Goal: Task Accomplishment & Management: Manage account settings

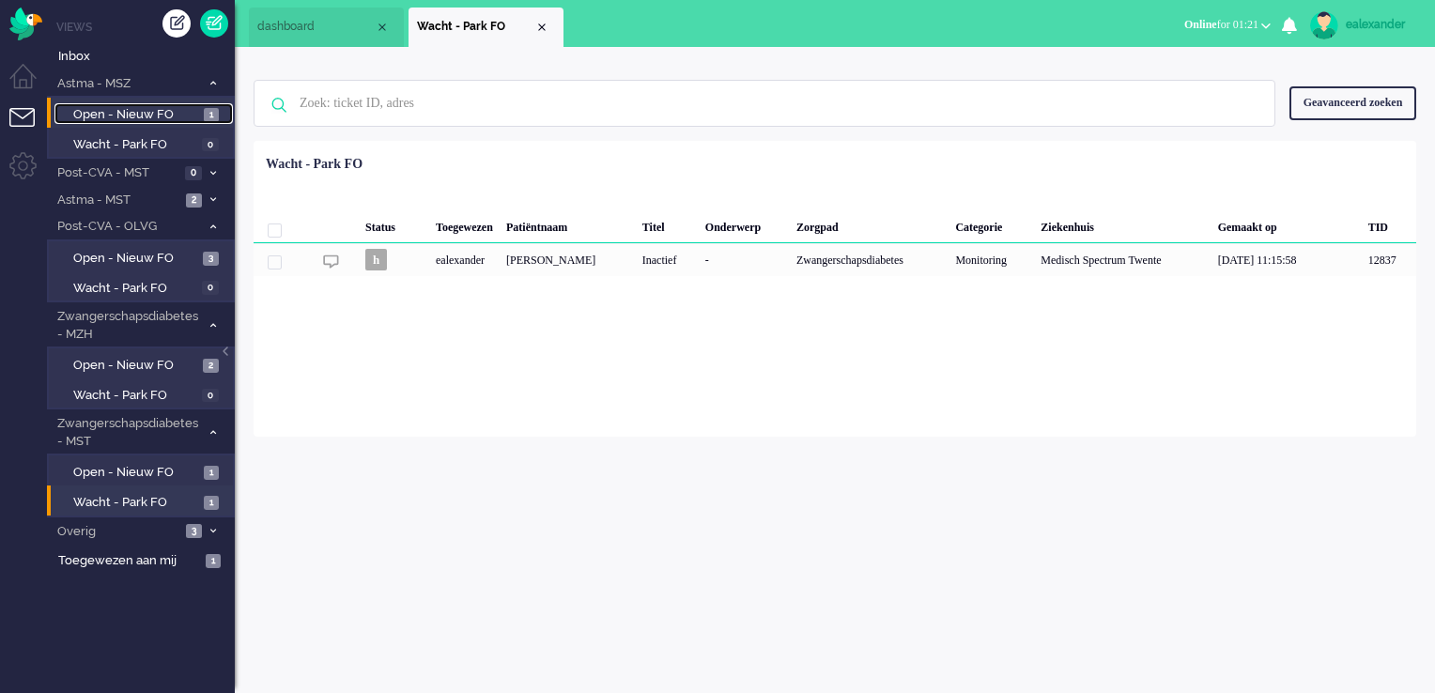
click at [127, 111] on span "Open - Nieuw FO" at bounding box center [136, 115] width 126 height 18
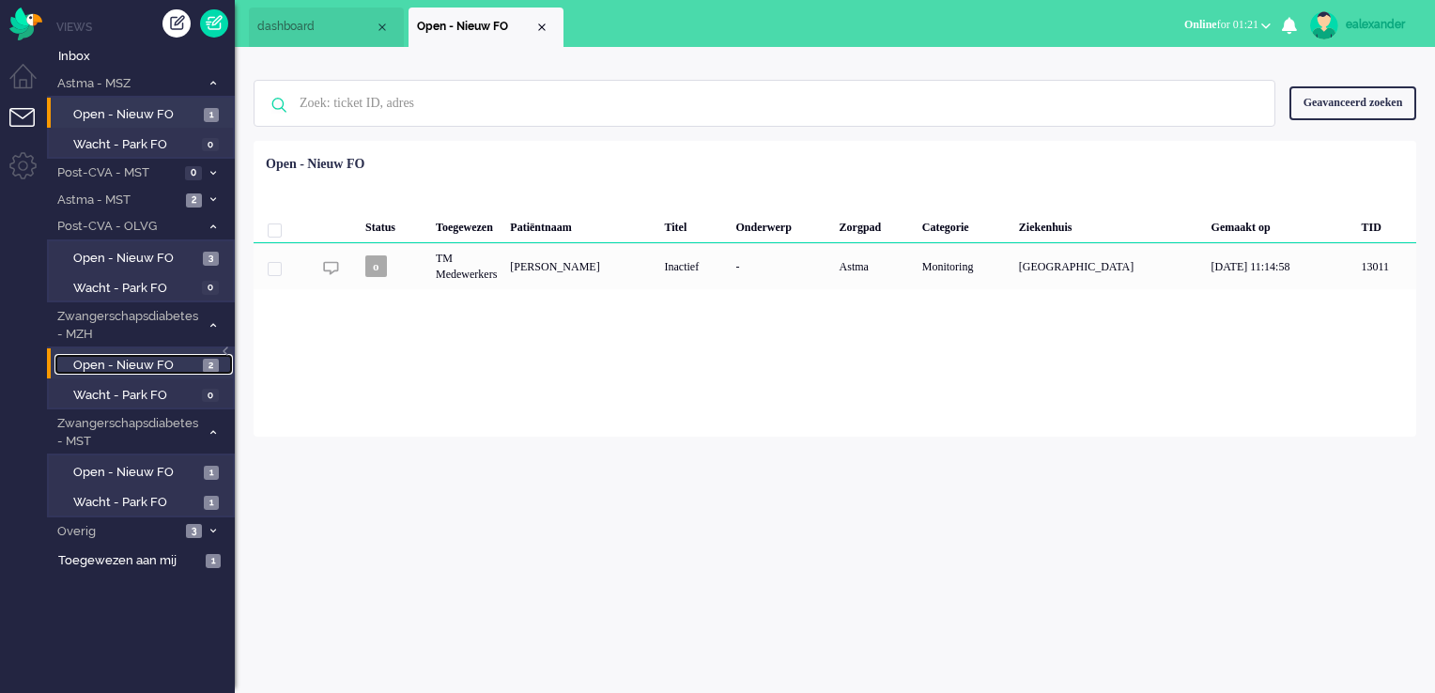
click at [182, 370] on span "Open - Nieuw FO" at bounding box center [135, 366] width 125 height 18
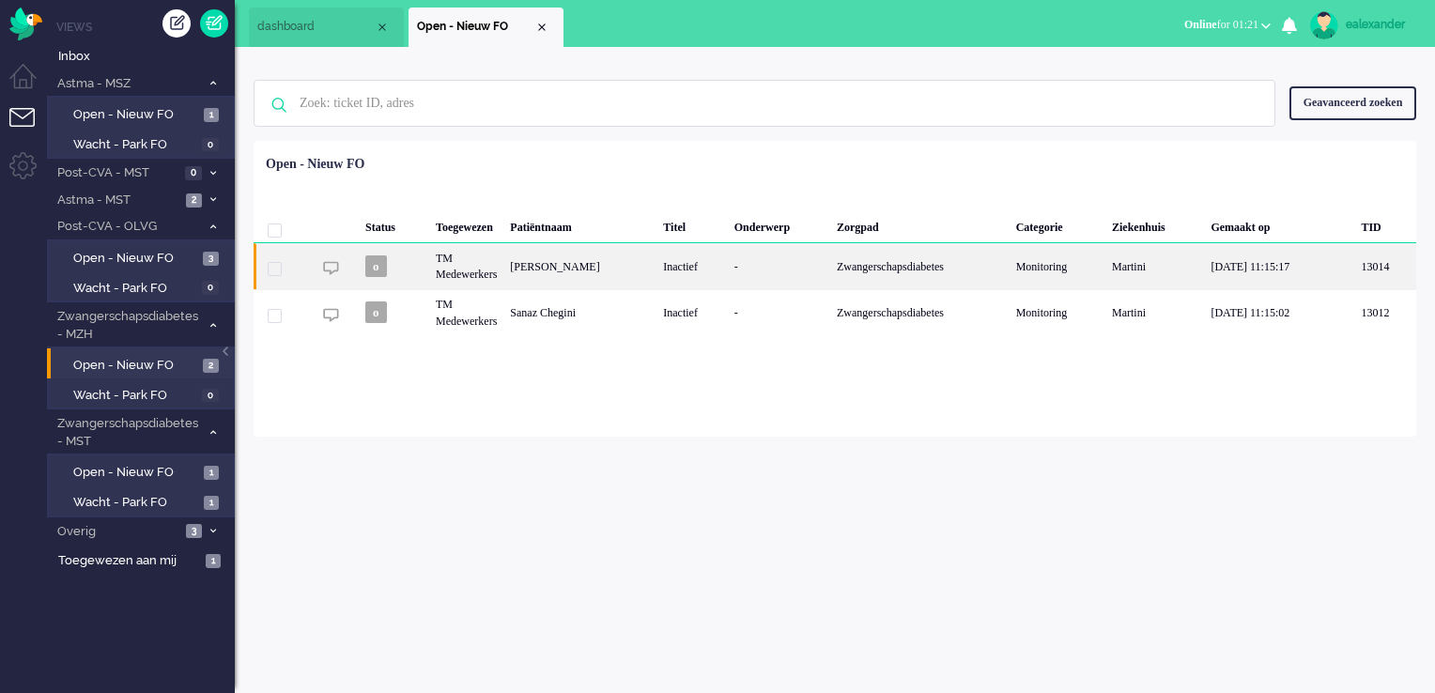
click at [763, 272] on div "-" at bounding box center [779, 266] width 102 height 46
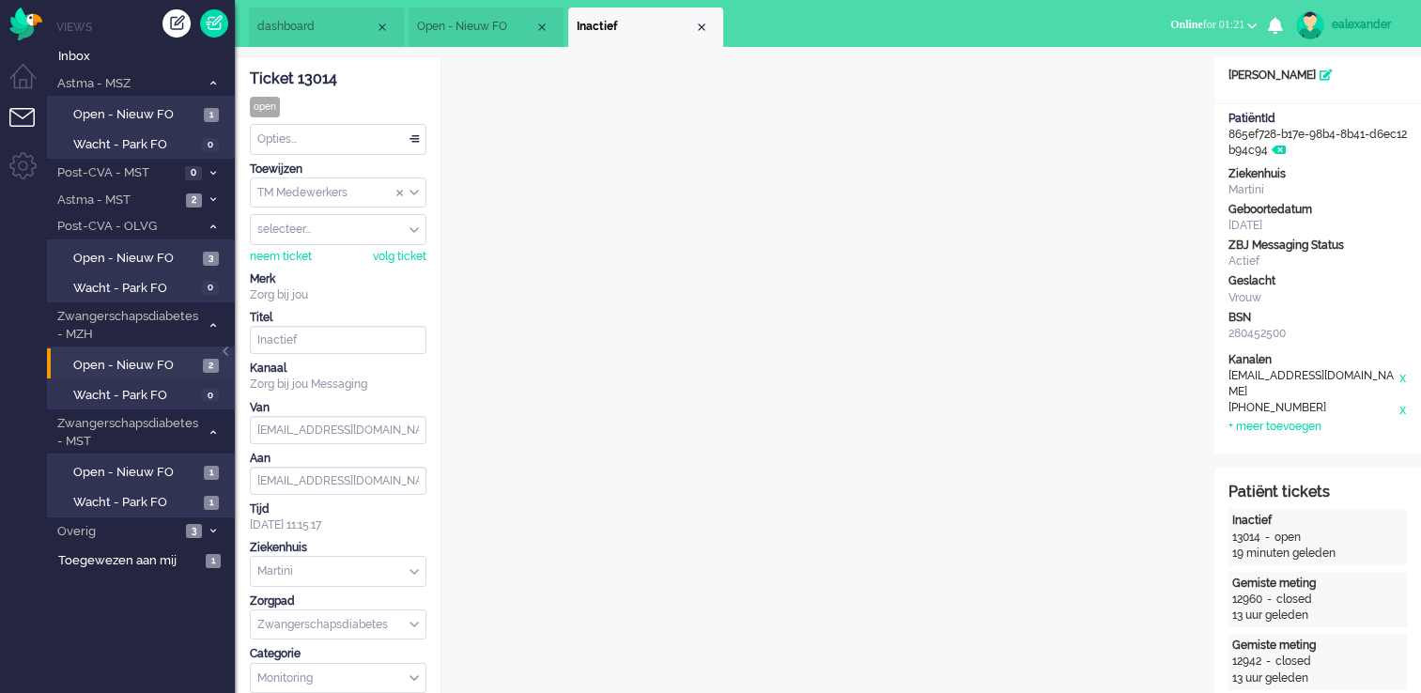
scroll to position [56, 0]
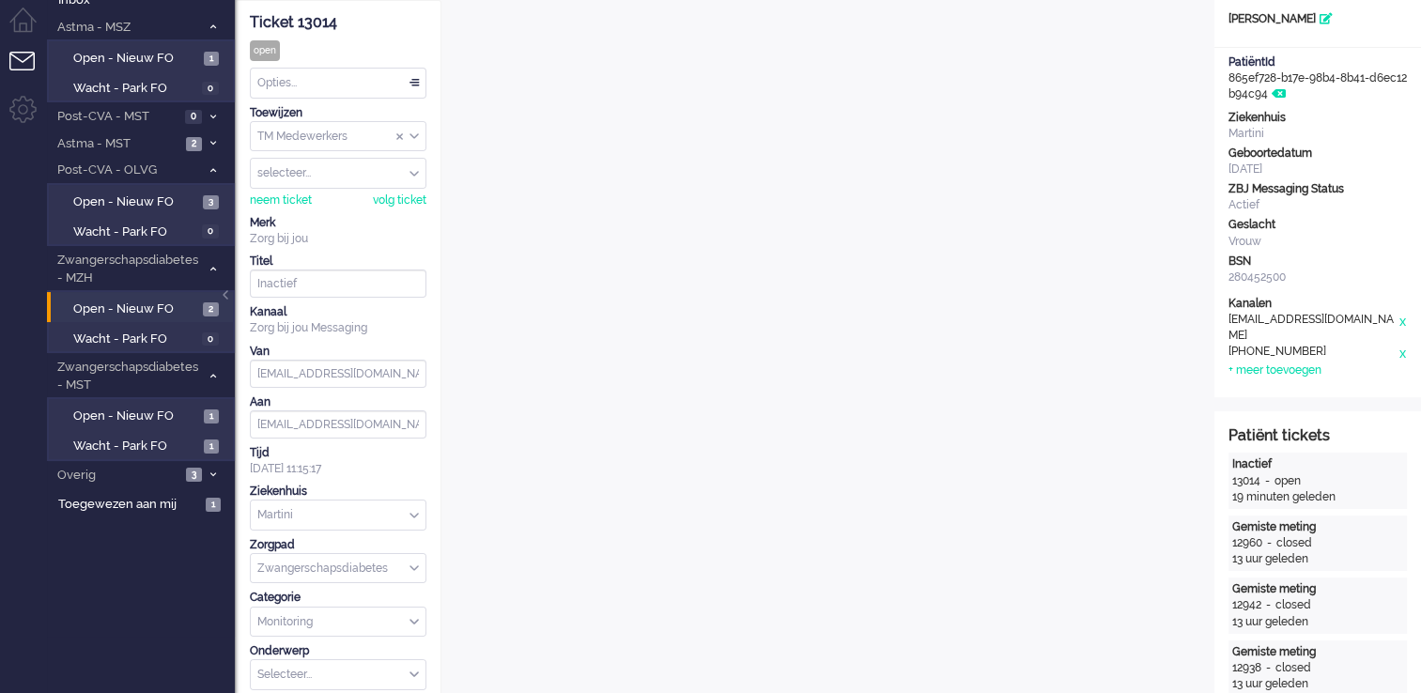
click at [418, 136] on div "TM Medewerkers" at bounding box center [338, 136] width 175 height 29
click at [406, 191] on li "TM Verpleegkundigen" at bounding box center [338, 191] width 175 height 27
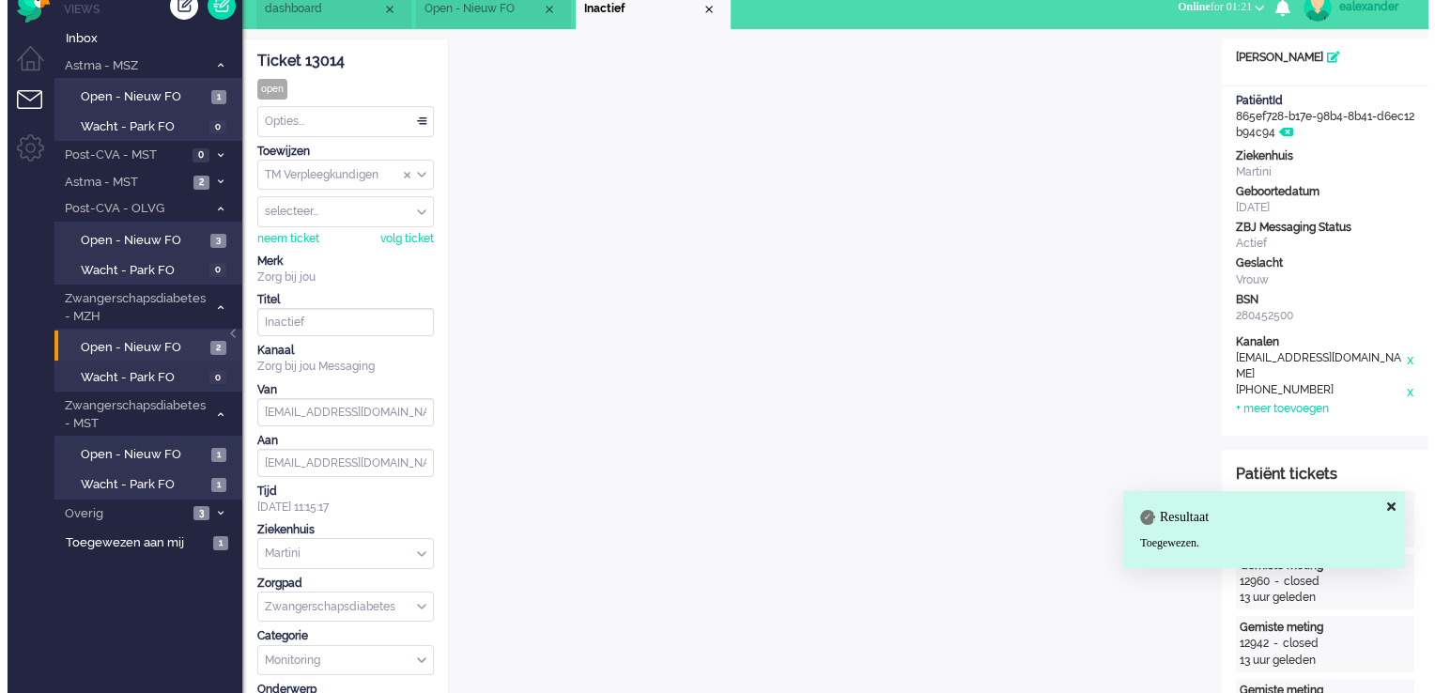
scroll to position [0, 0]
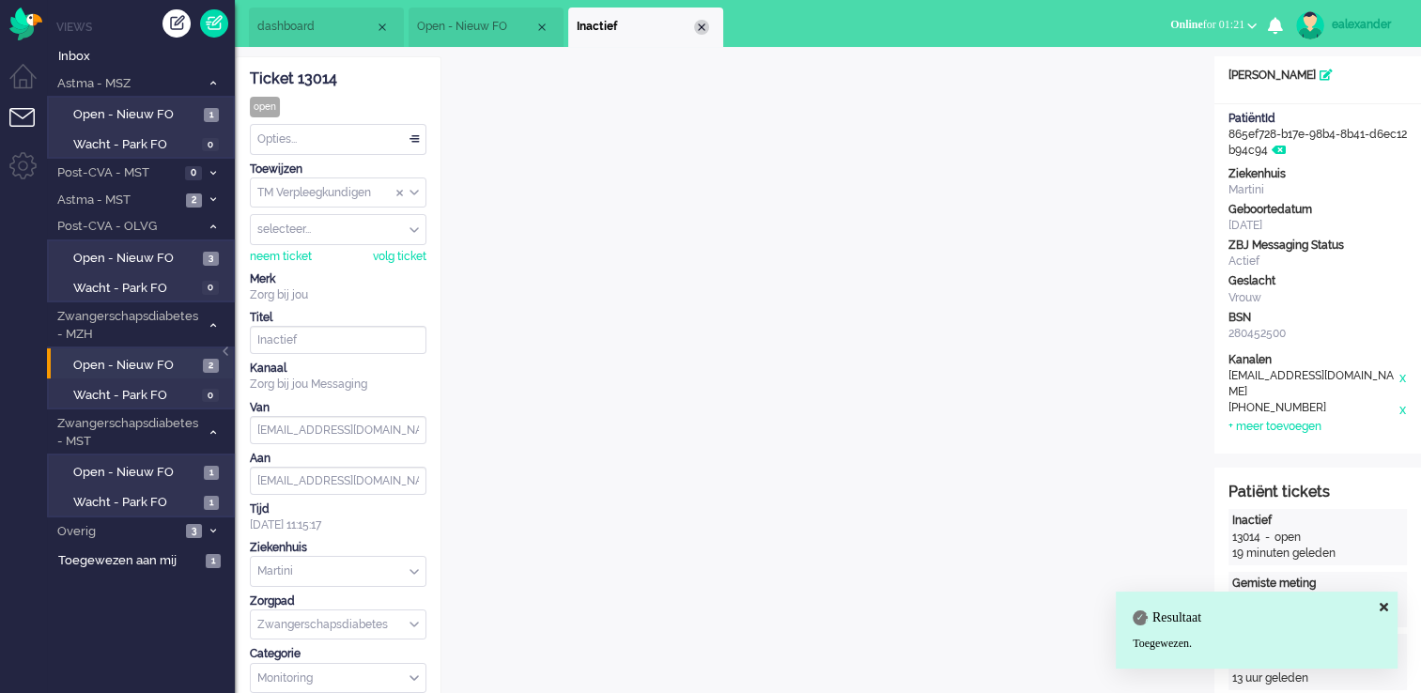
click at [703, 24] on div "Close tab" at bounding box center [701, 27] width 15 height 15
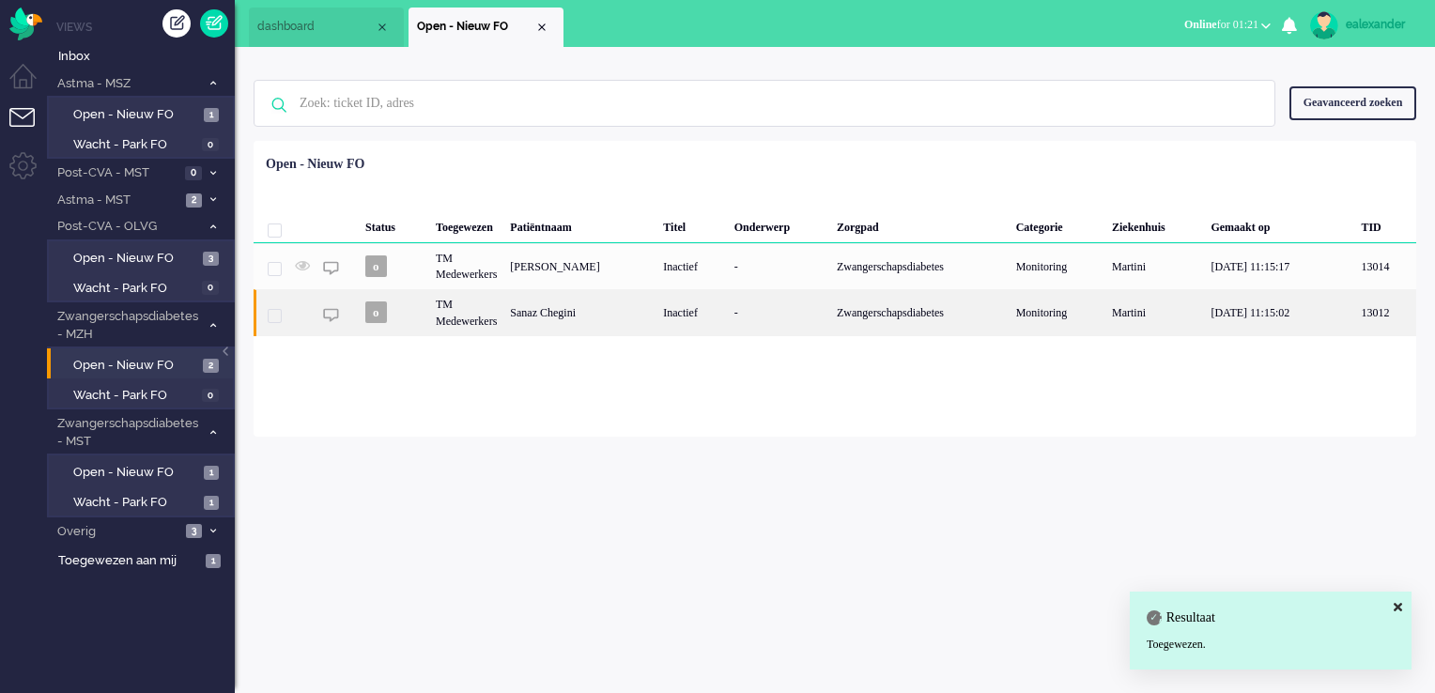
click at [728, 320] on div "-" at bounding box center [779, 312] width 102 height 46
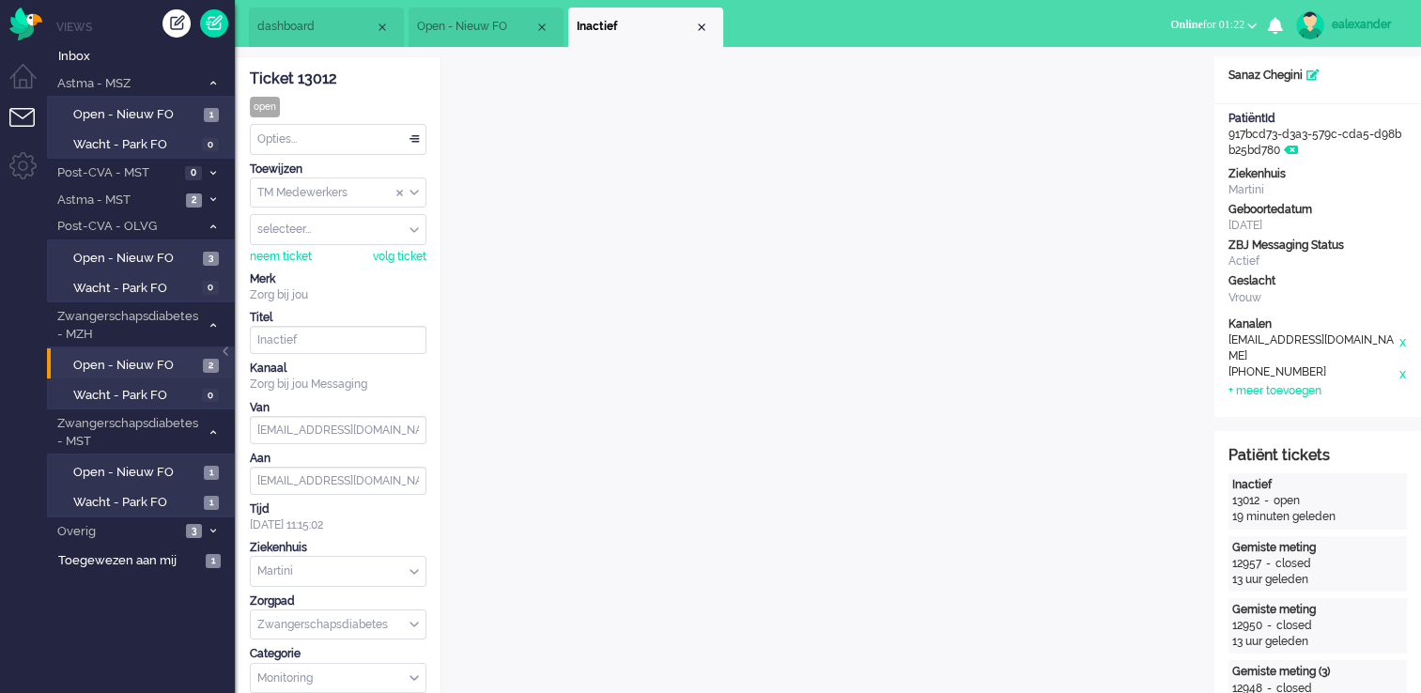
click at [417, 191] on div "TM Medewerkers" at bounding box center [338, 192] width 175 height 29
click at [398, 242] on li "TM Verpleegkundigen" at bounding box center [338, 248] width 175 height 27
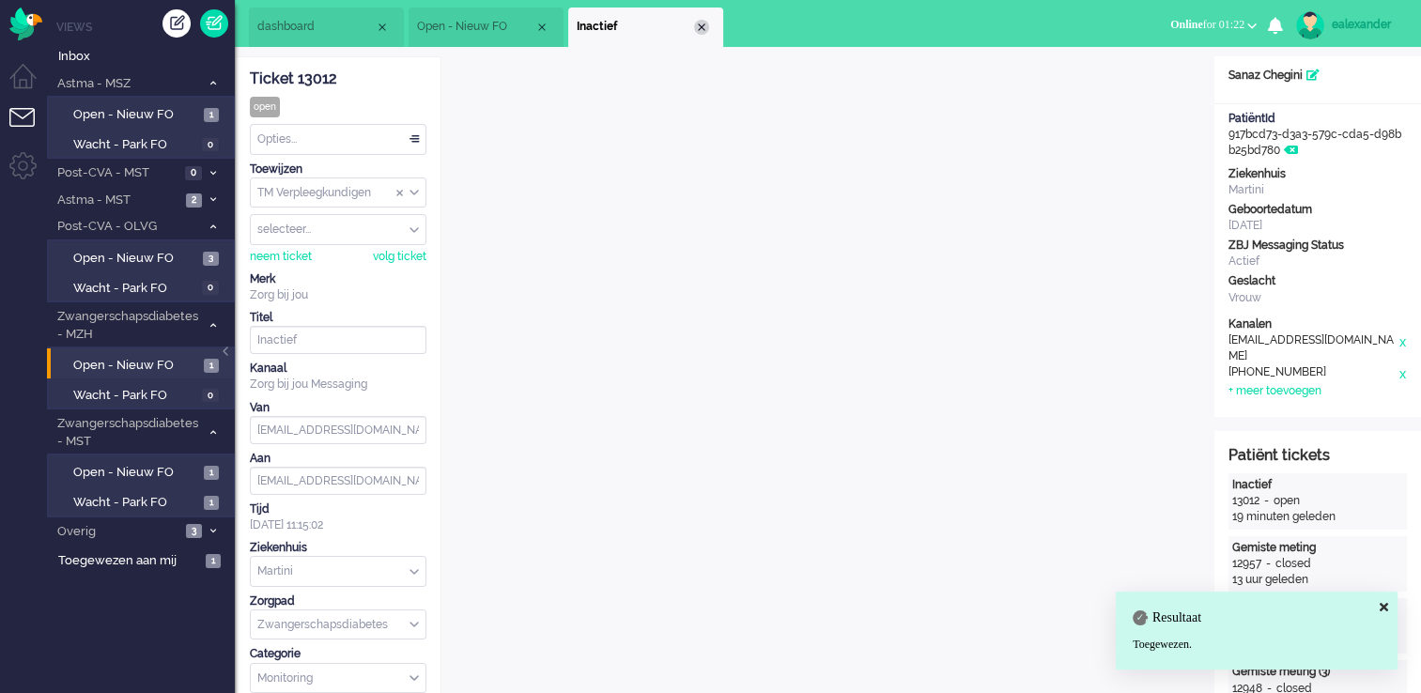
click at [702, 24] on div "Close tab" at bounding box center [701, 27] width 15 height 15
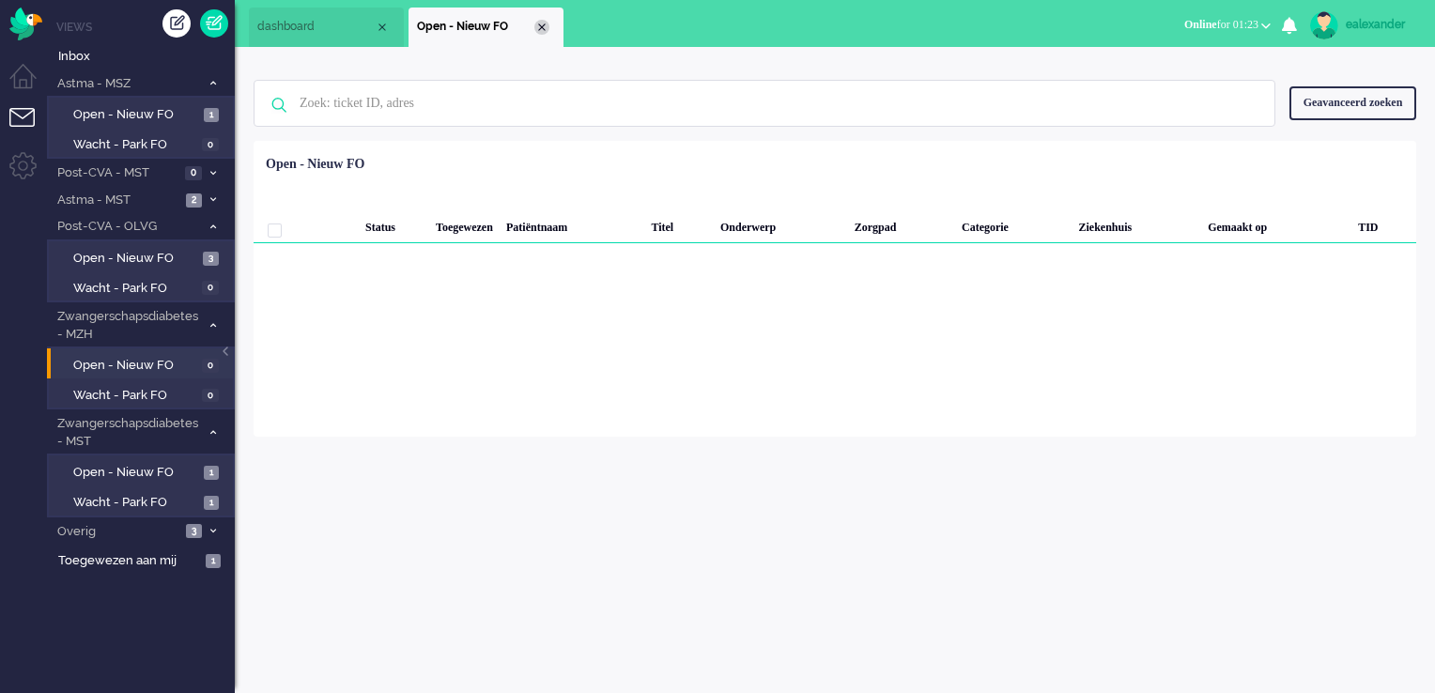
click at [543, 33] on div "Close tab" at bounding box center [541, 27] width 15 height 15
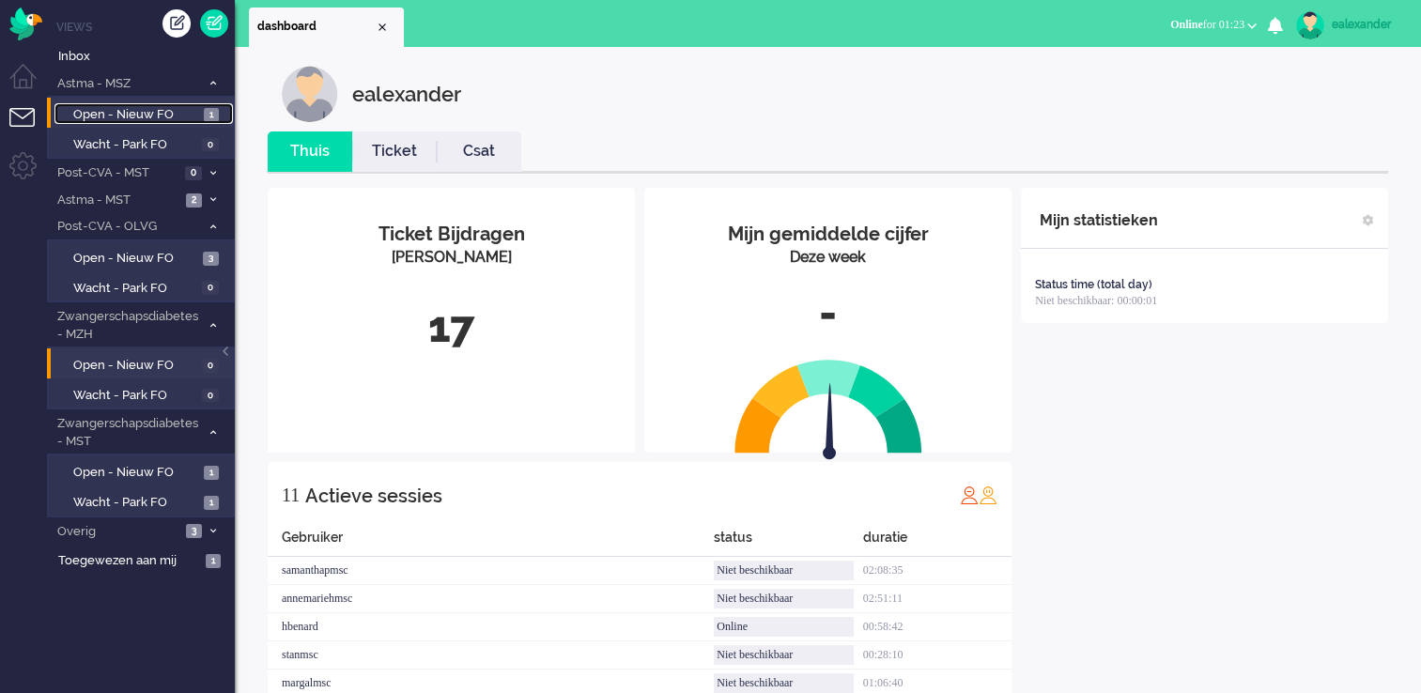
click at [191, 113] on span "Open - Nieuw FO" at bounding box center [136, 115] width 126 height 18
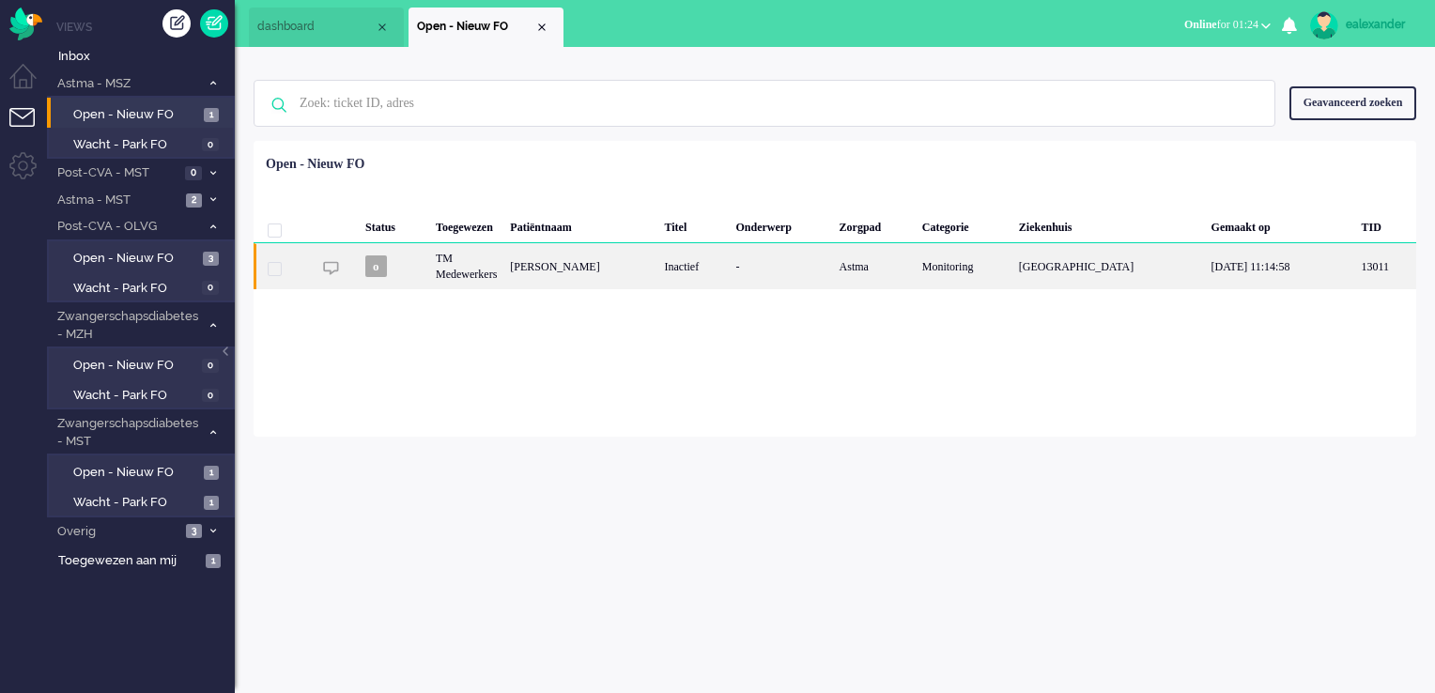
click at [904, 278] on div "Astma" at bounding box center [874, 266] width 83 height 46
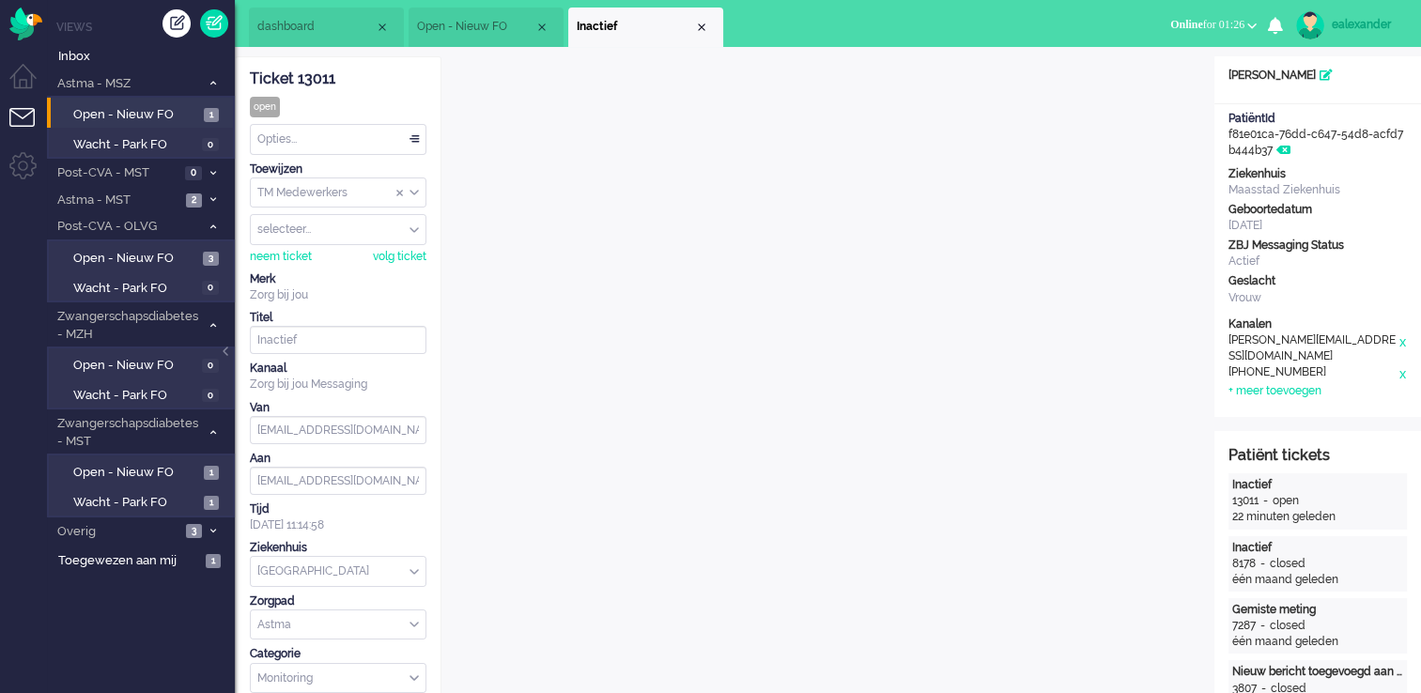
click at [701, 23] on div "Close tab" at bounding box center [701, 27] width 15 height 15
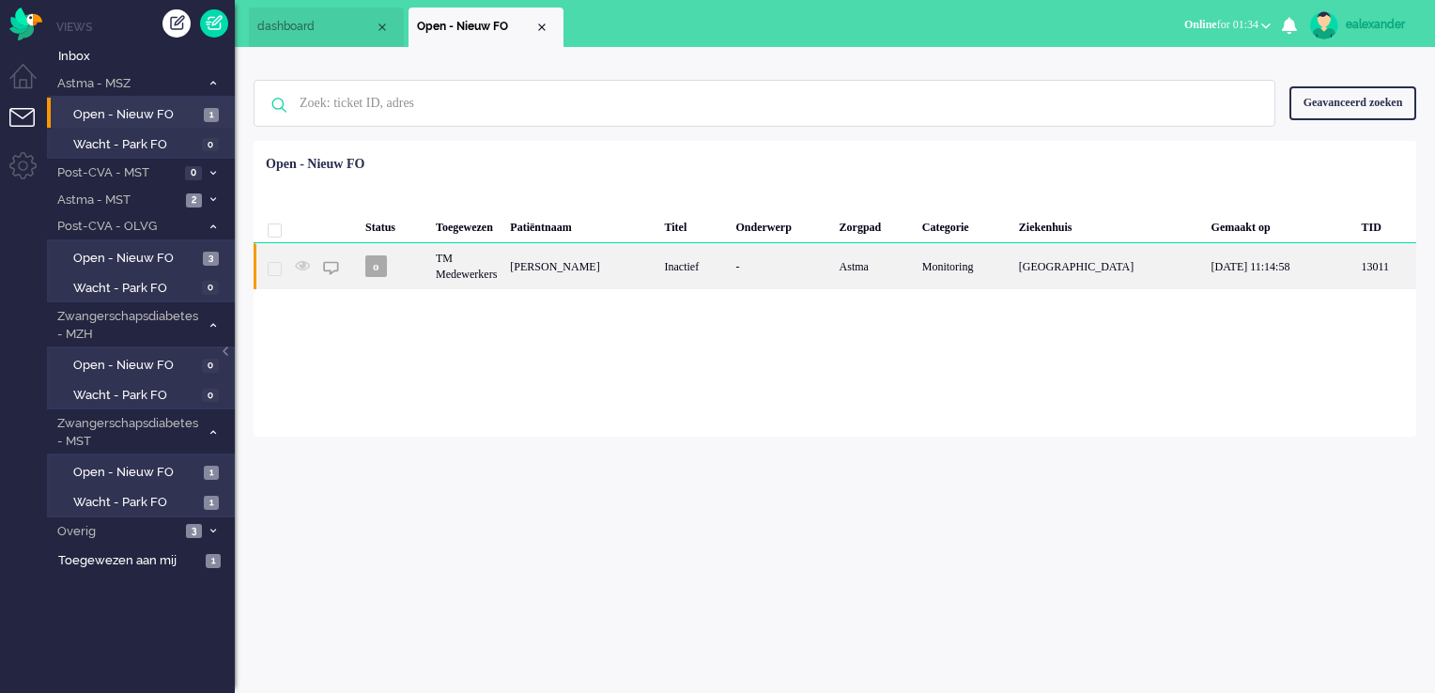
click at [560, 275] on div "[PERSON_NAME]" at bounding box center [580, 266] width 154 height 46
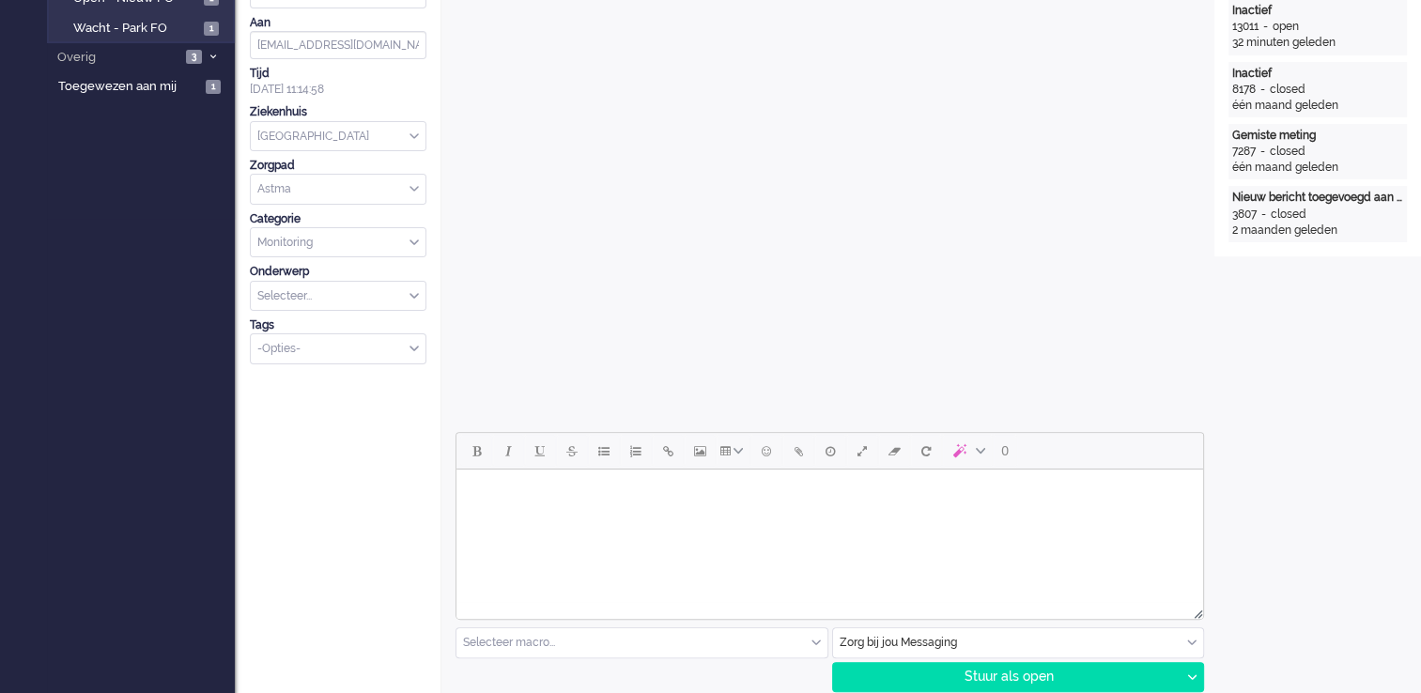
scroll to position [751, 0]
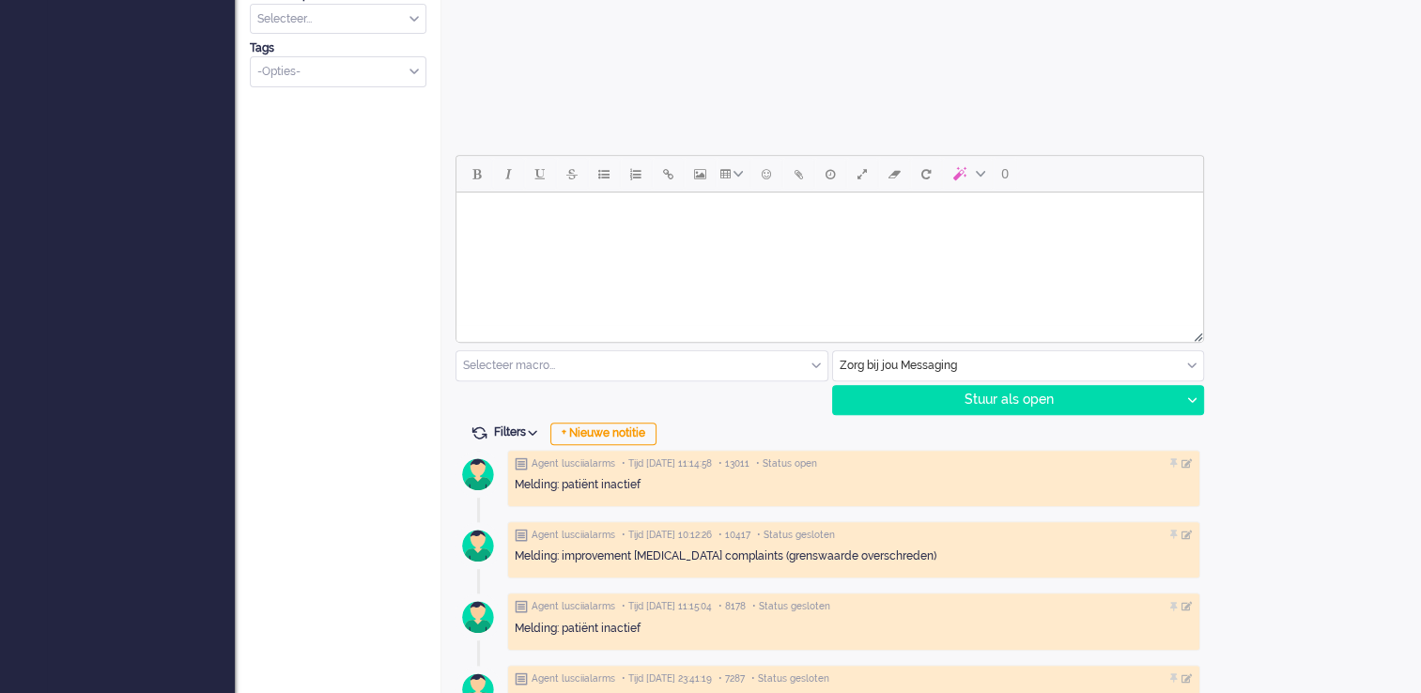
click at [984, 240] on html at bounding box center [829, 217] width 747 height 48
click at [801, 240] on html at bounding box center [829, 217] width 747 height 48
click at [494, 217] on p "Rich Text Area. Press ALT-0 for help." at bounding box center [829, 223] width 713 height 14
click at [493, 272] on p "Rich Text Area. Press ALT-0 for help." at bounding box center [829, 274] width 713 height 14
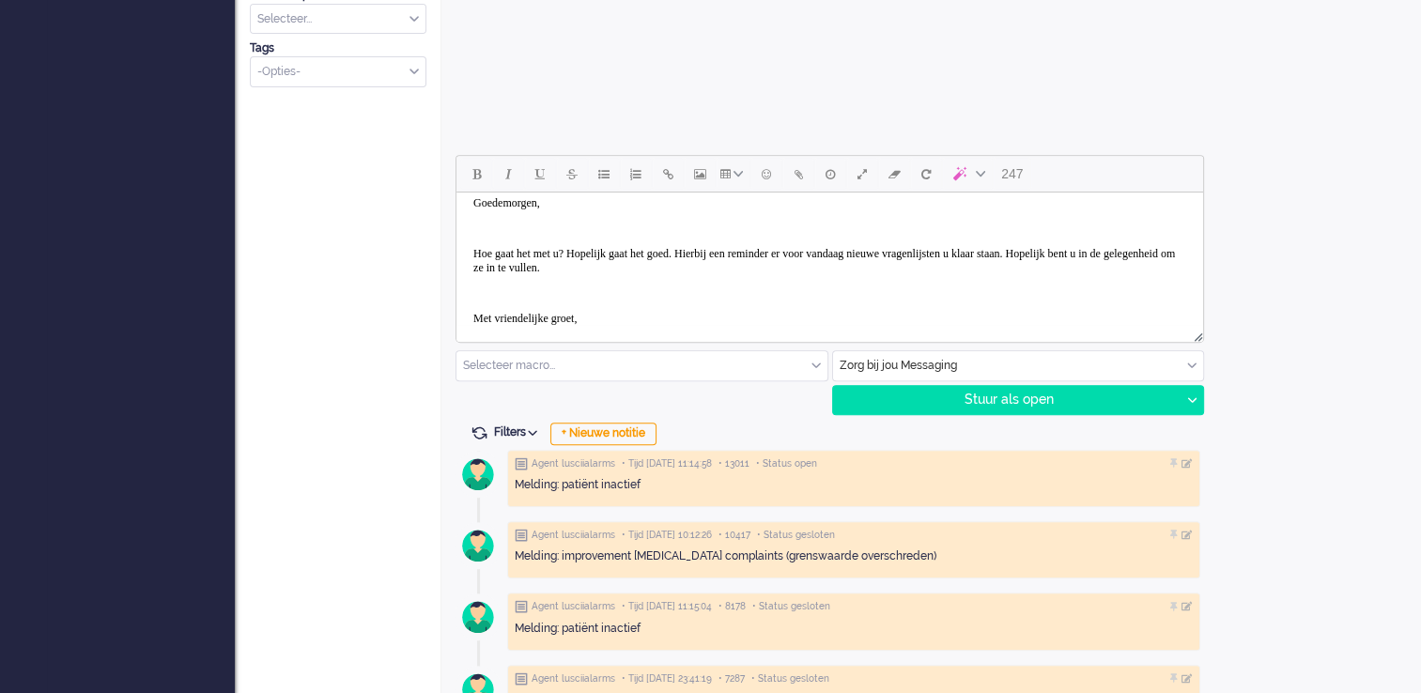
scroll to position [0, 0]
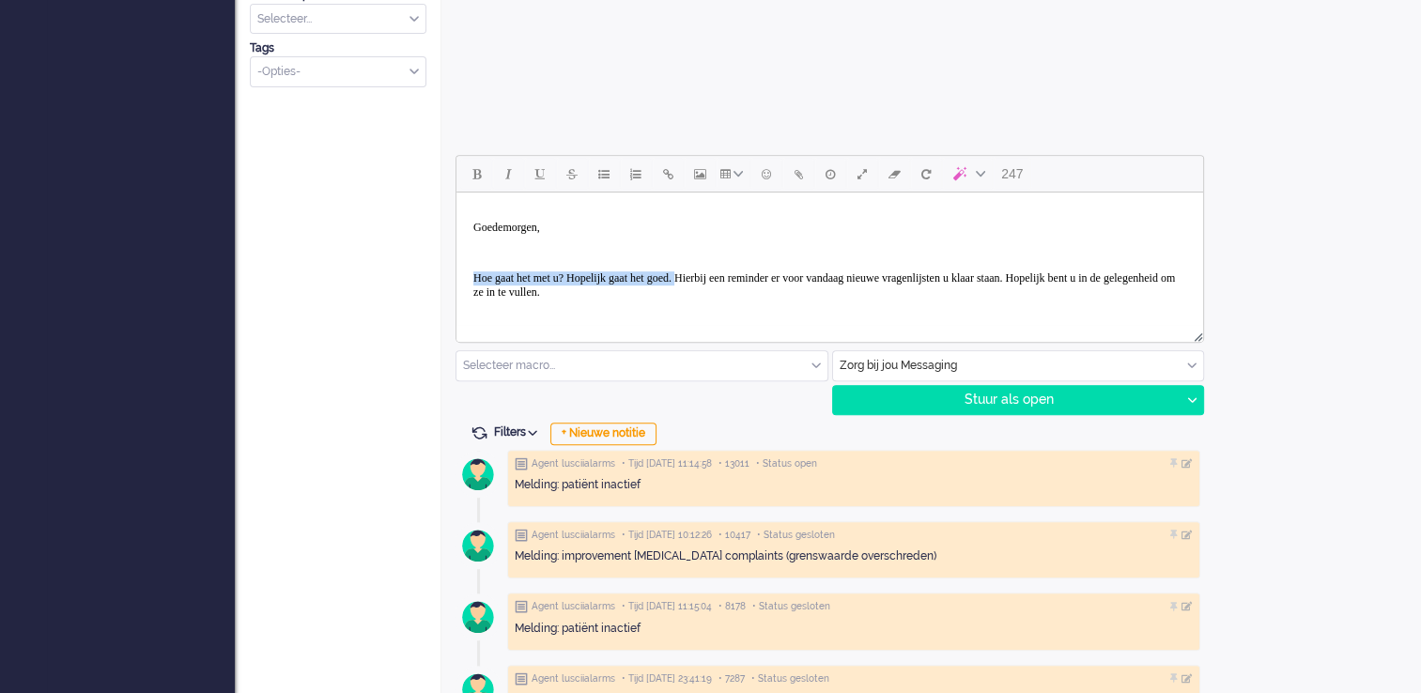
drag, startPoint x: 730, startPoint y: 277, endPoint x: 473, endPoint y: 273, distance: 256.4
click at [473, 273] on span "Hoe gaat het met u? Hopelijk gaat het goed. Hierbij een reminder er voor vandaa…" at bounding box center [824, 284] width 702 height 27
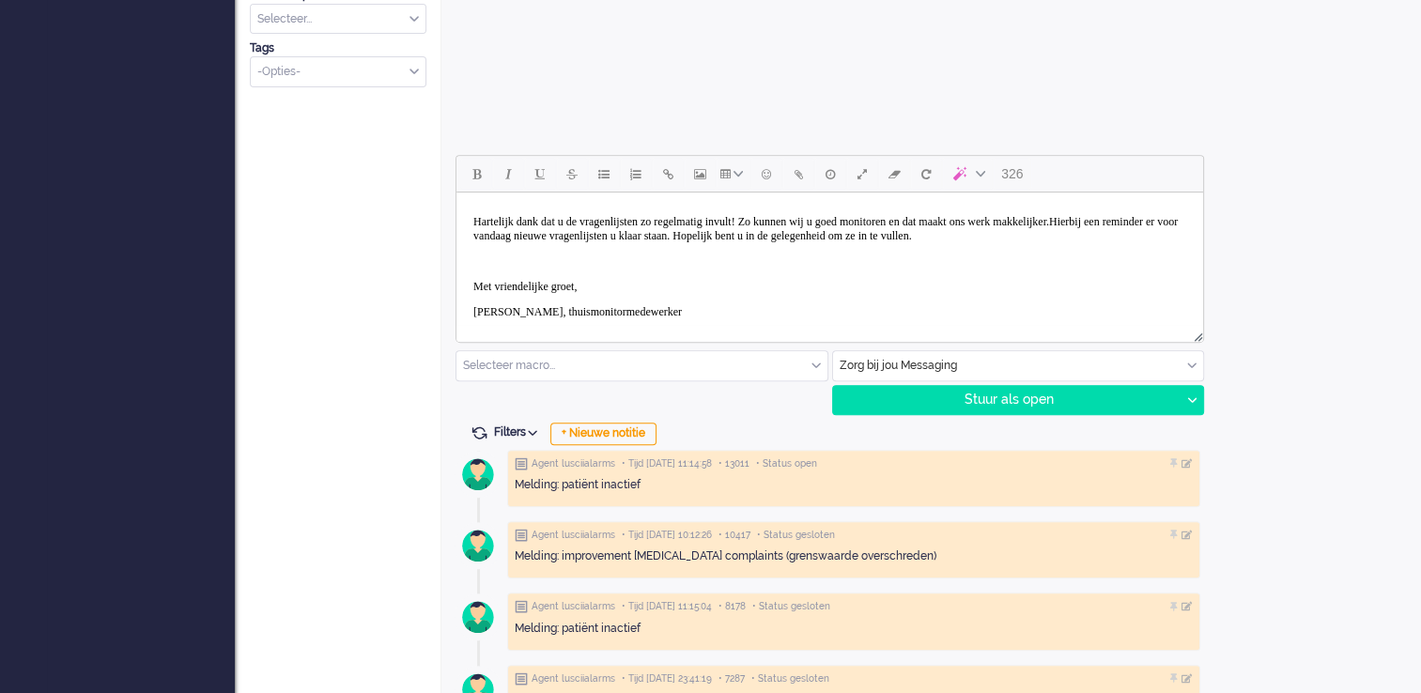
scroll to position [87, 0]
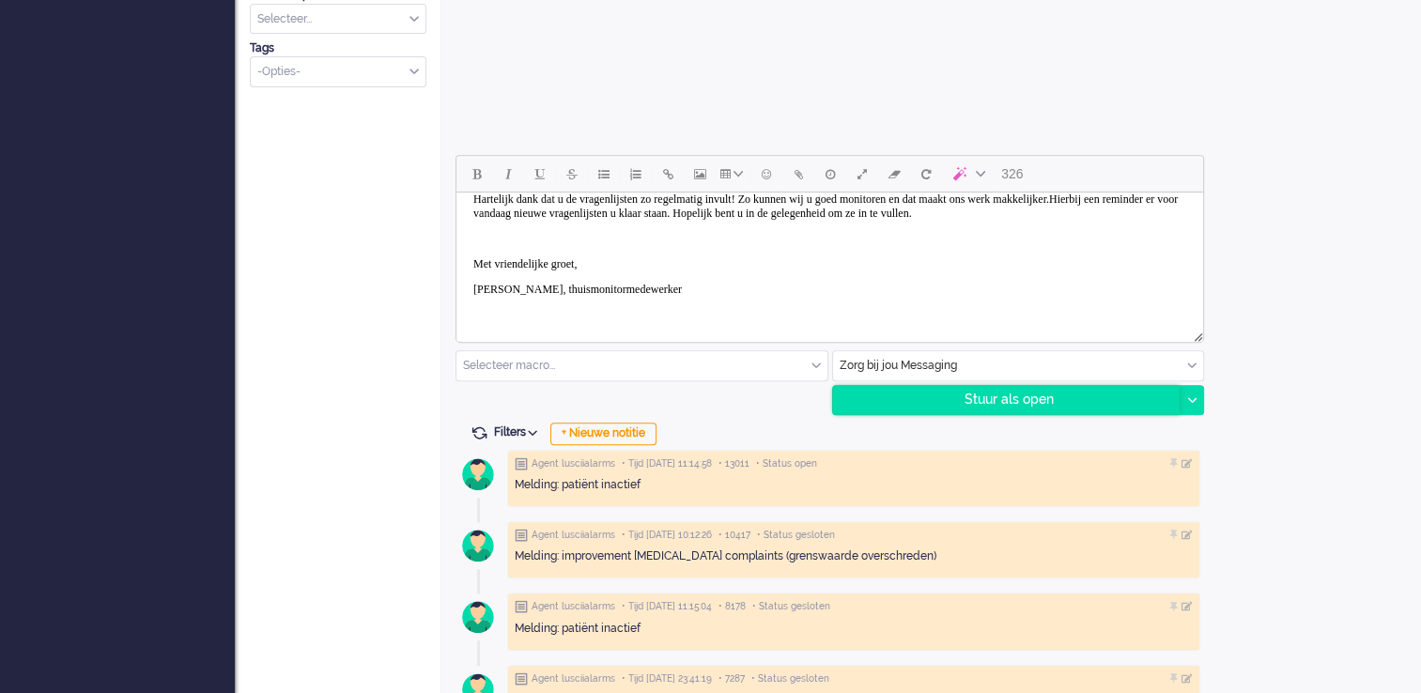
click at [1052, 408] on div "Stuur als open" at bounding box center [1006, 400] width 347 height 28
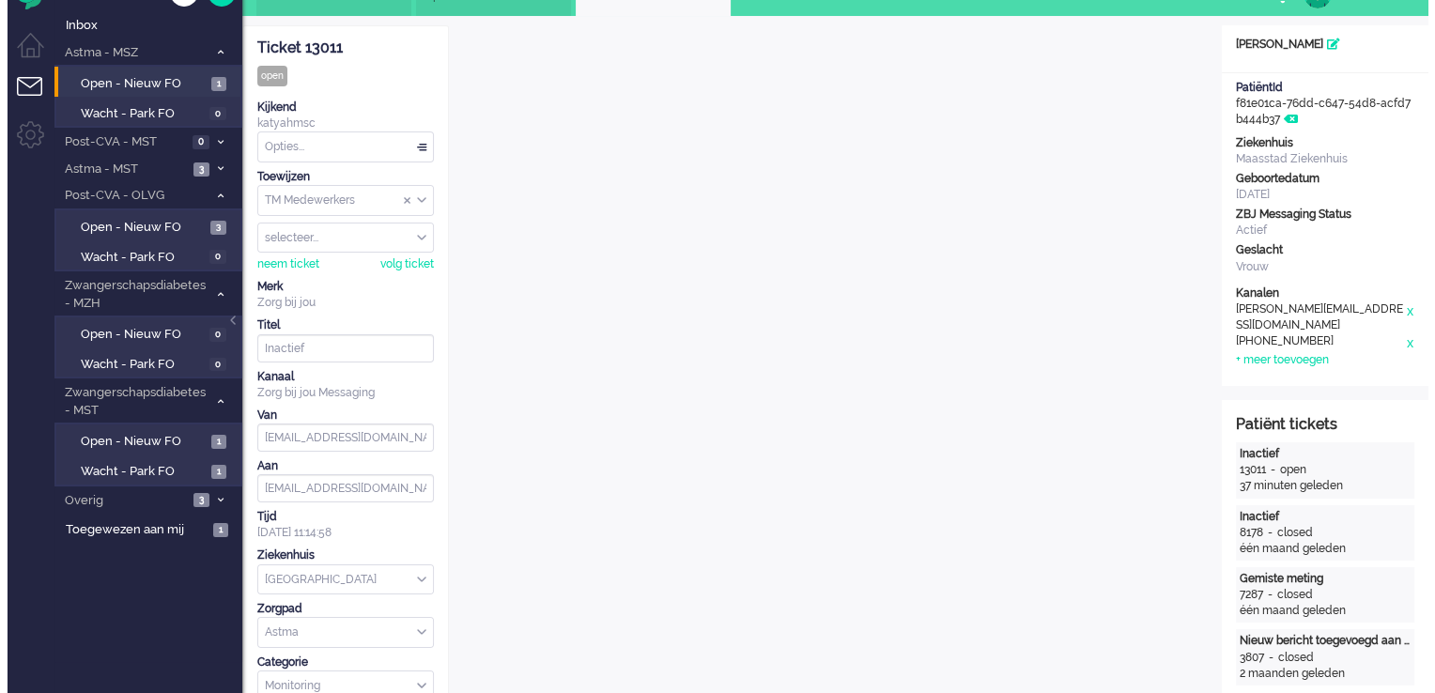
scroll to position [0, 0]
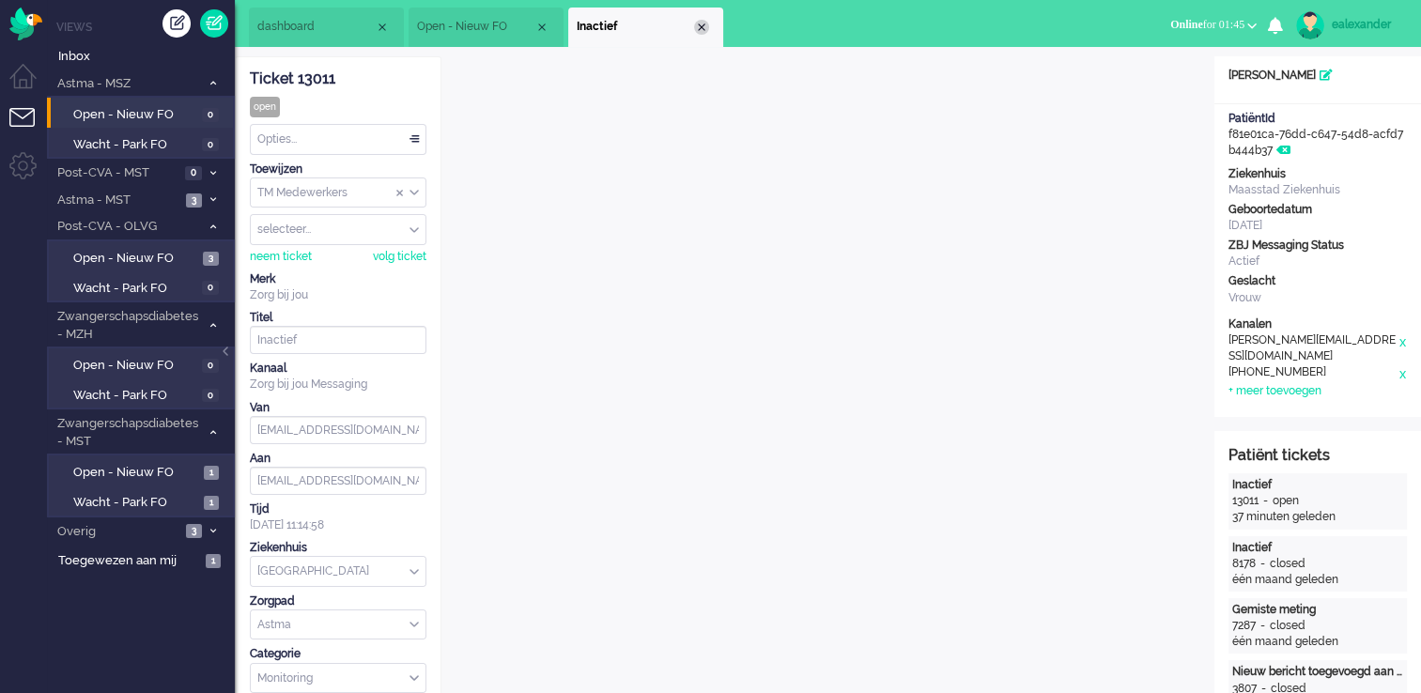
drag, startPoint x: 703, startPoint y: 27, endPoint x: 549, endPoint y: 124, distance: 181.9
click at [703, 27] on div "Close tab" at bounding box center [701, 27] width 15 height 15
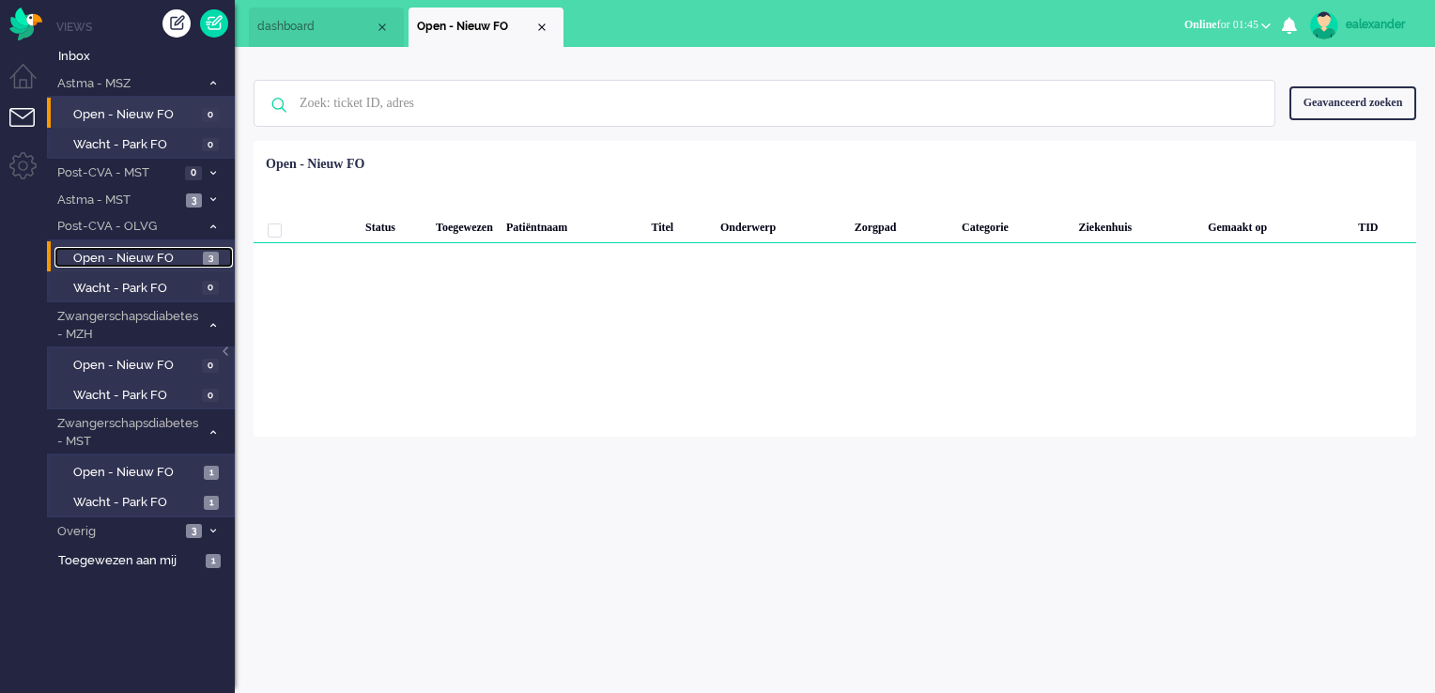
click at [149, 254] on span "Open - Nieuw FO" at bounding box center [135, 259] width 125 height 18
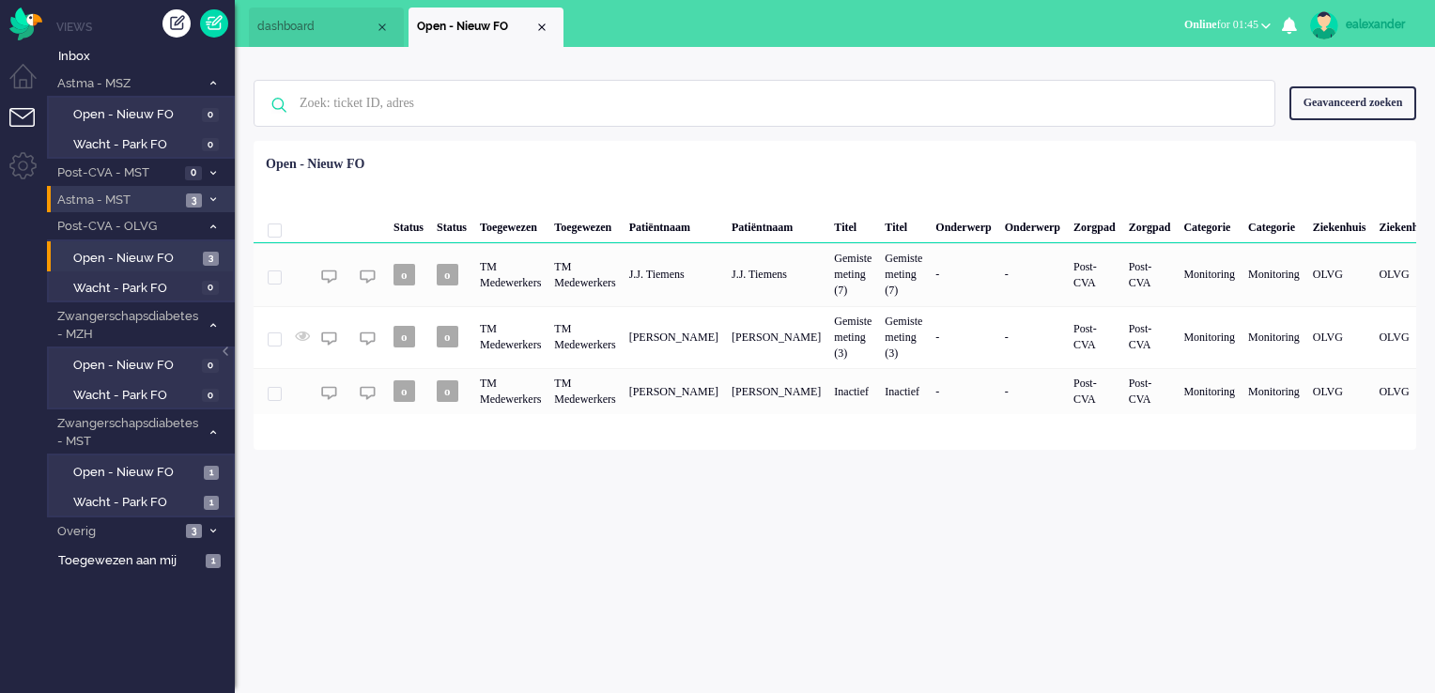
click at [167, 198] on span "Astma - MST" at bounding box center [117, 201] width 126 height 18
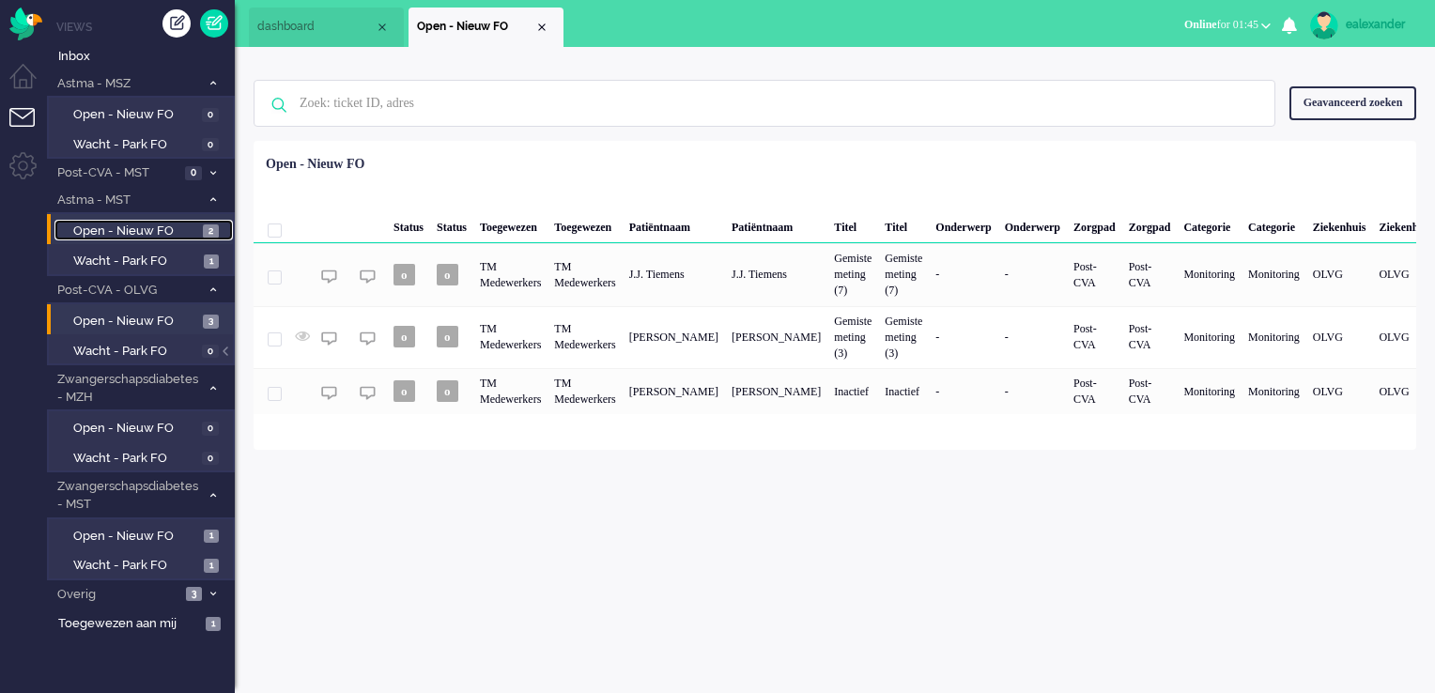
click at [195, 229] on span "Open - Nieuw FO" at bounding box center [135, 232] width 125 height 18
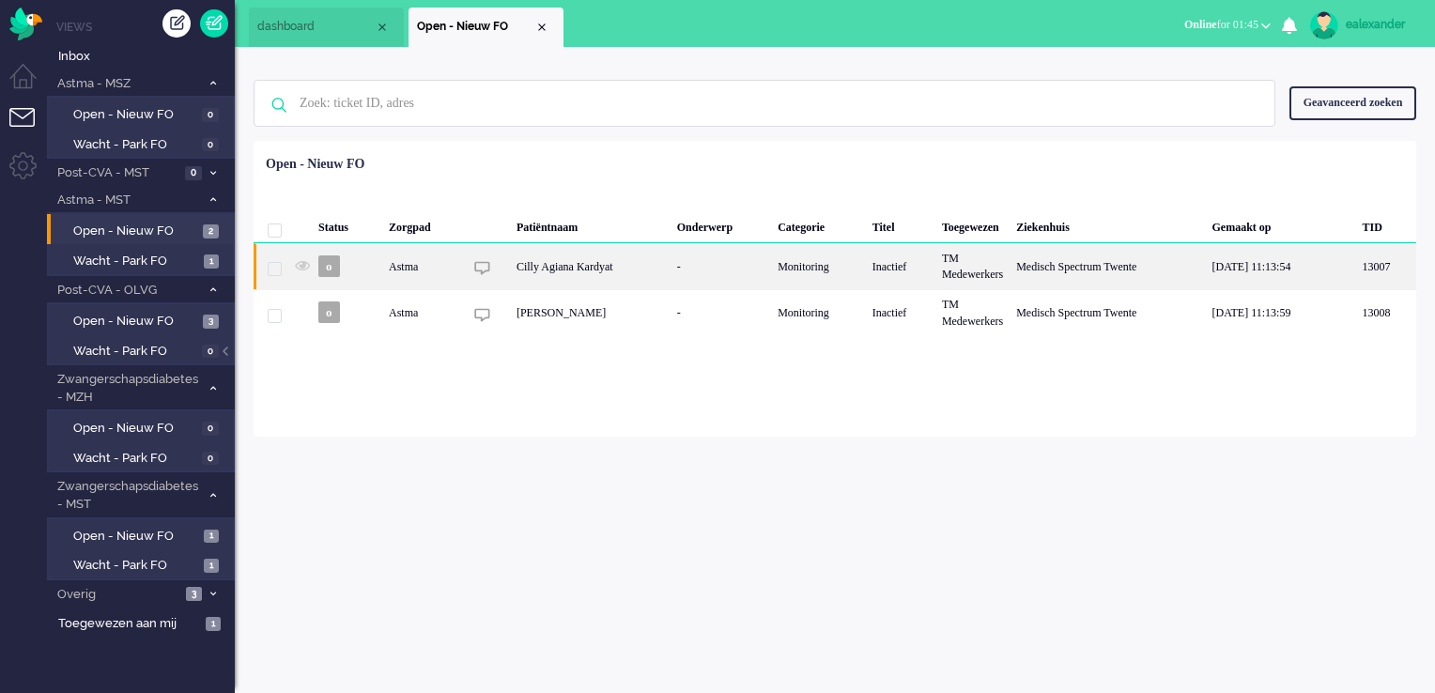
click at [615, 272] on div "Cilly Agiana Kardyat" at bounding box center [590, 266] width 161 height 46
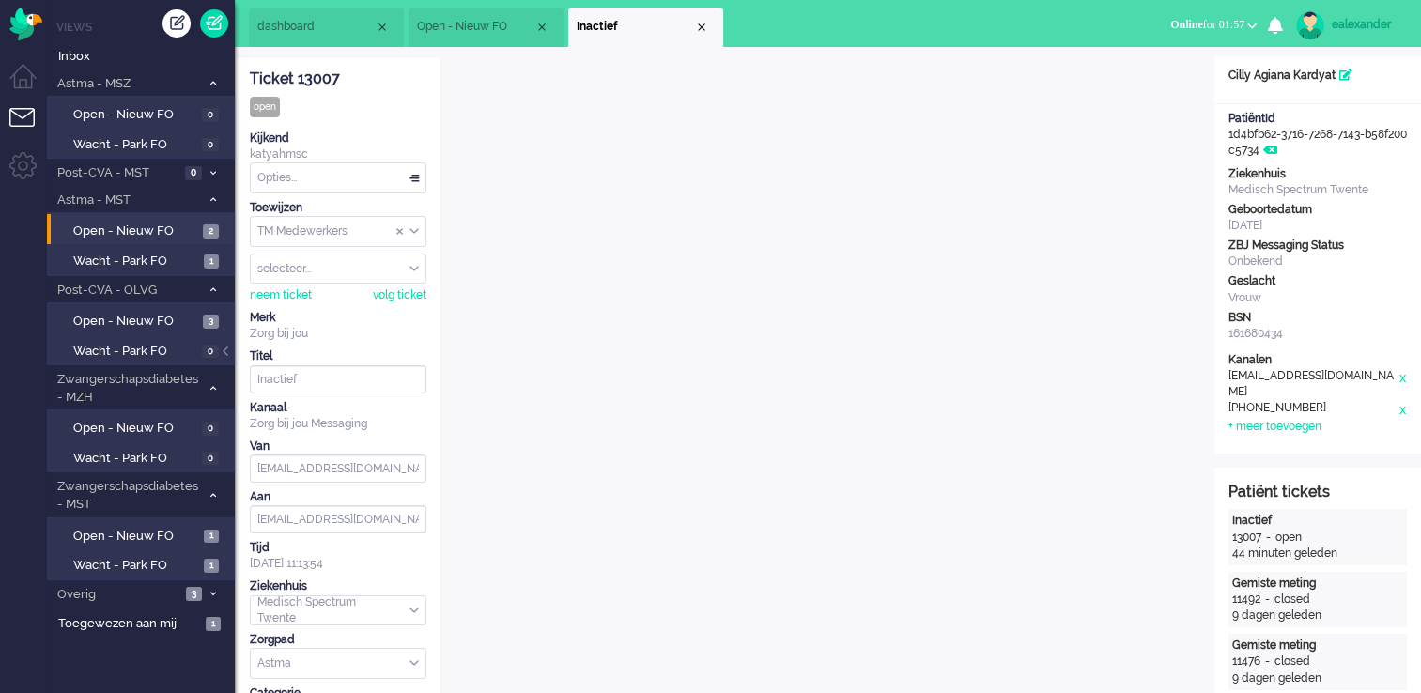
click at [707, 23] on div "Close tab" at bounding box center [701, 27] width 15 height 15
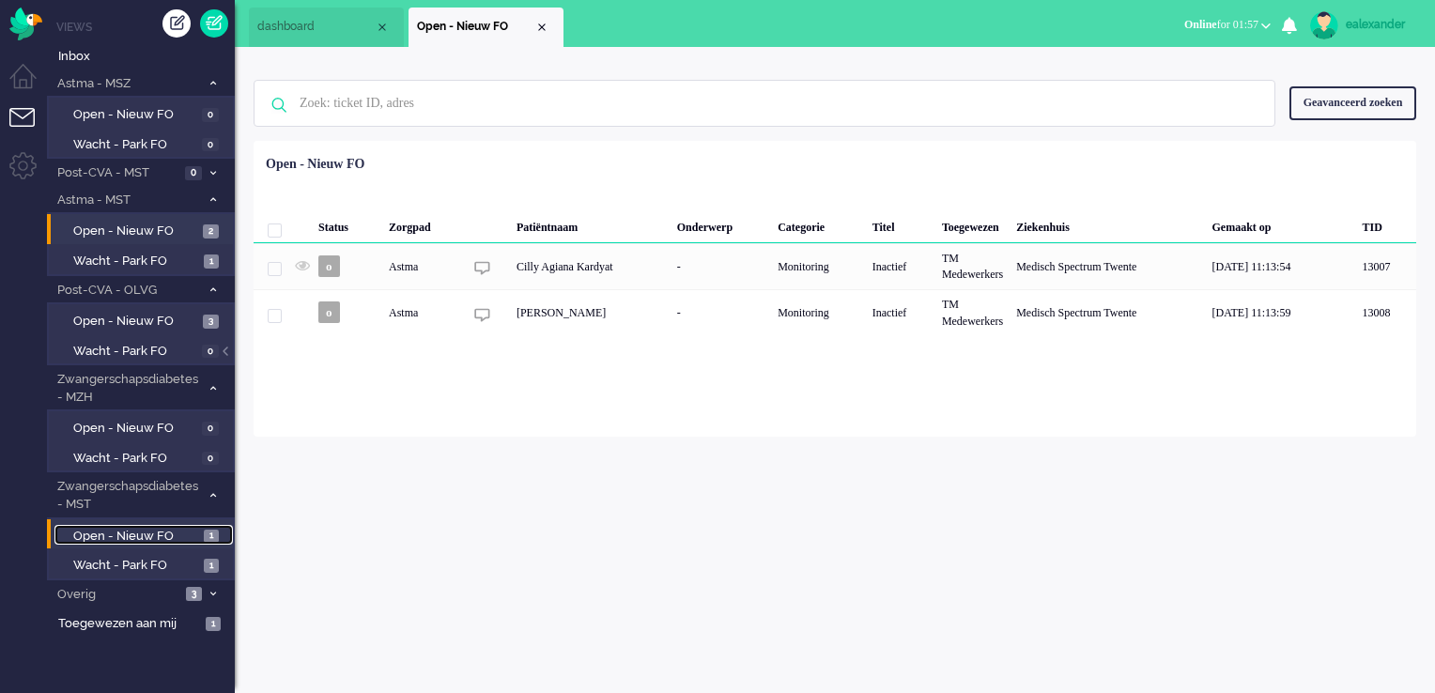
click at [173, 535] on span "Open - Nieuw FO" at bounding box center [136, 537] width 126 height 18
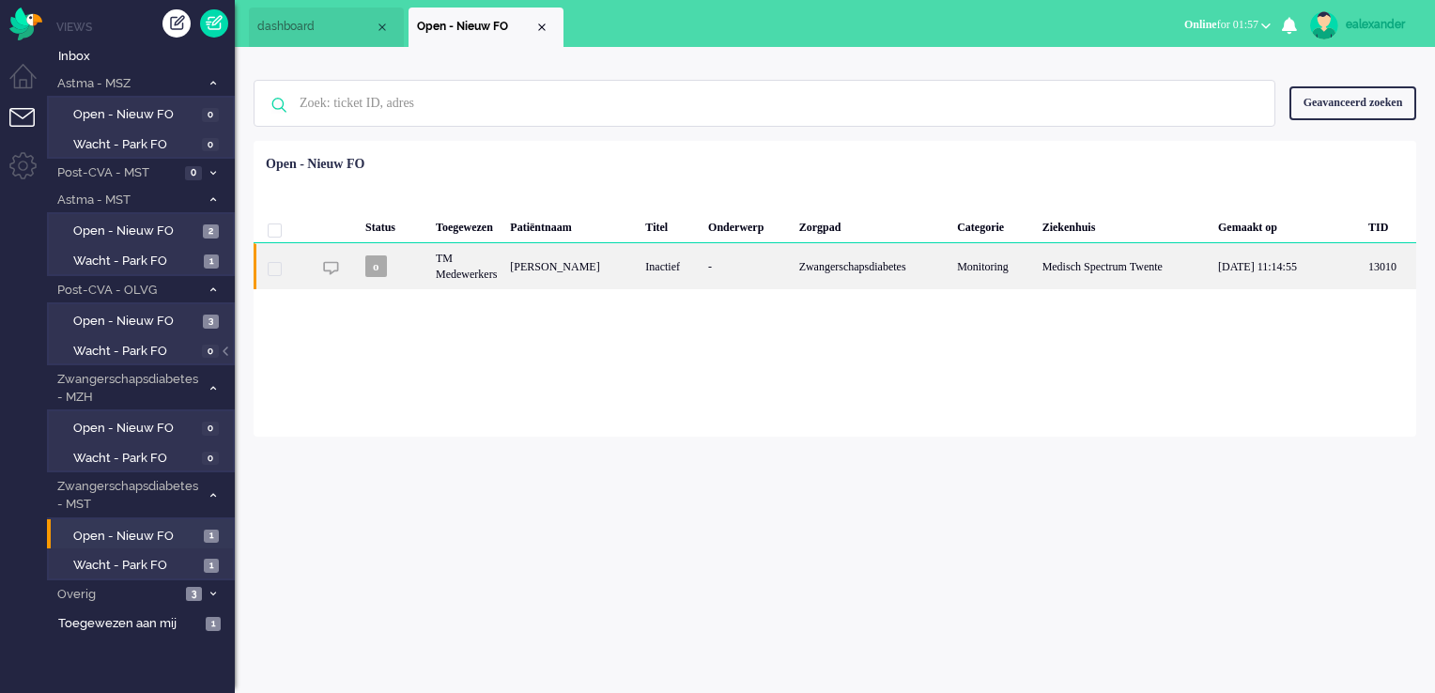
click at [793, 259] on div "-" at bounding box center [747, 266] width 91 height 46
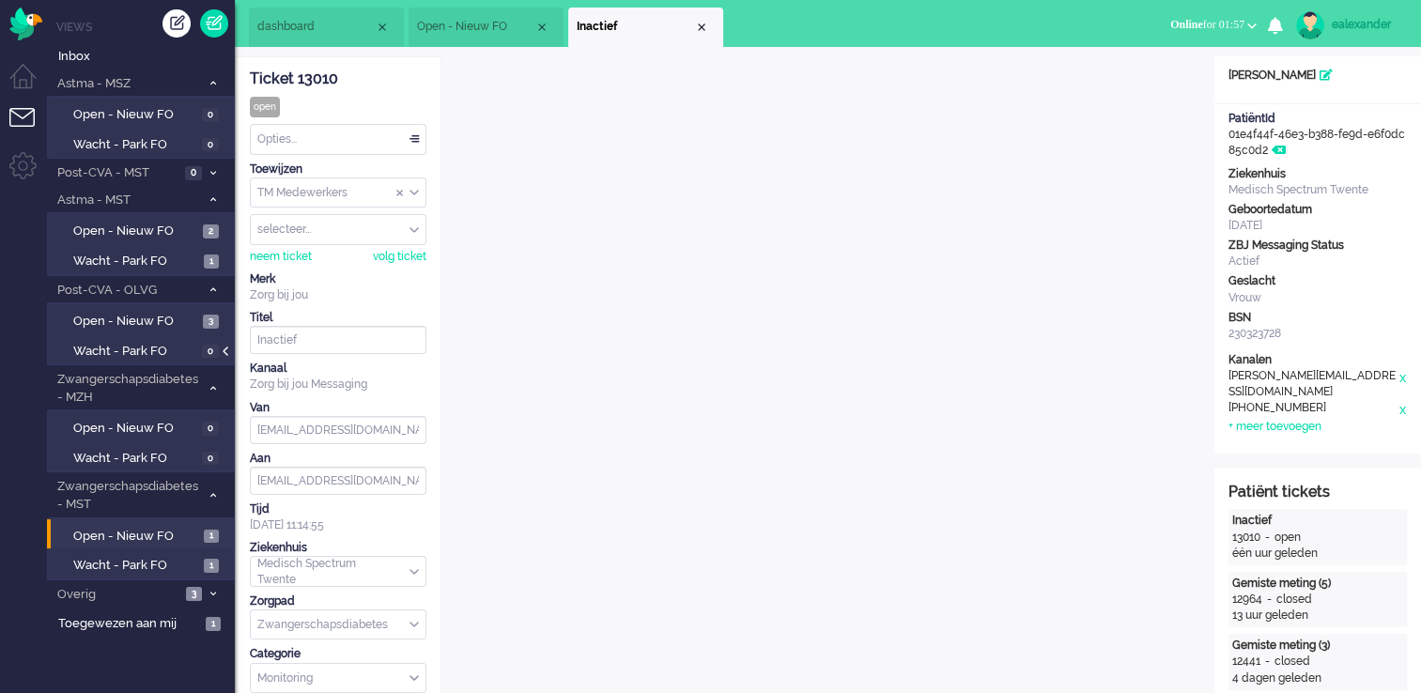
click at [225, 351] on div at bounding box center [227, 361] width 9 height 28
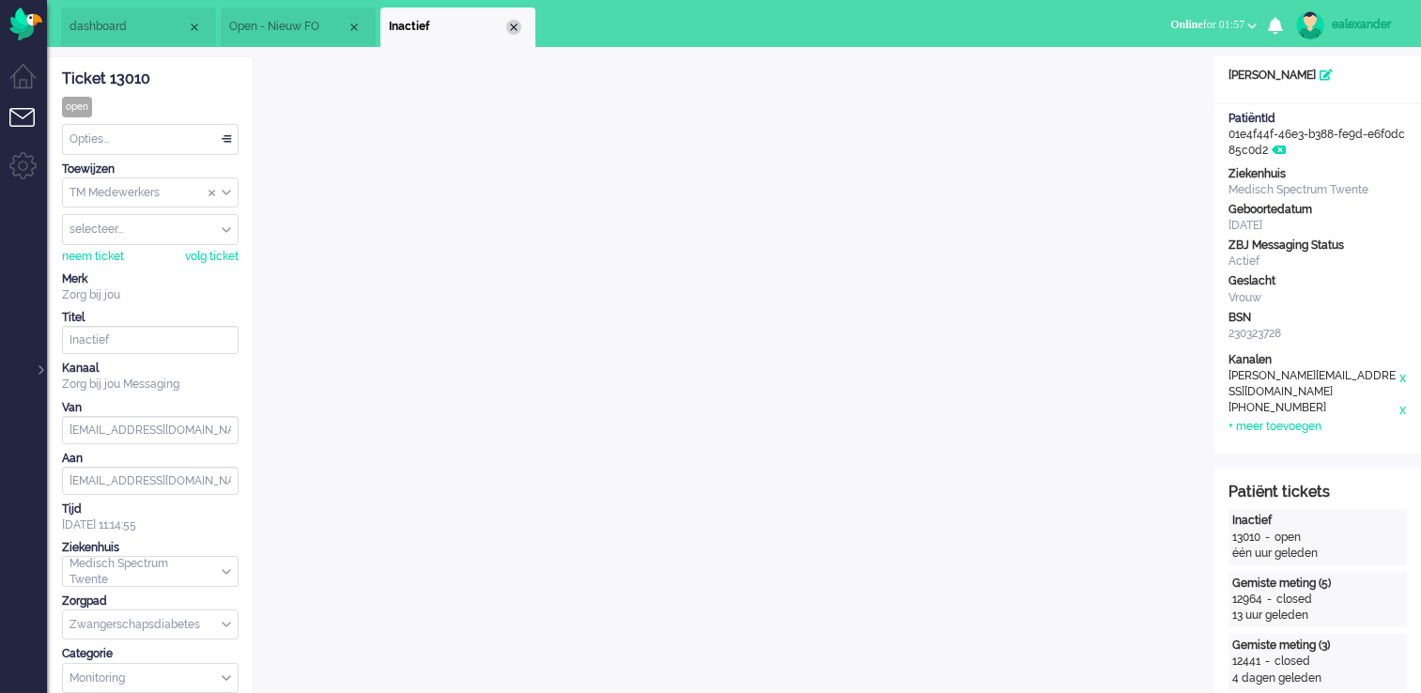
click at [511, 23] on div "Close tab" at bounding box center [513, 27] width 15 height 15
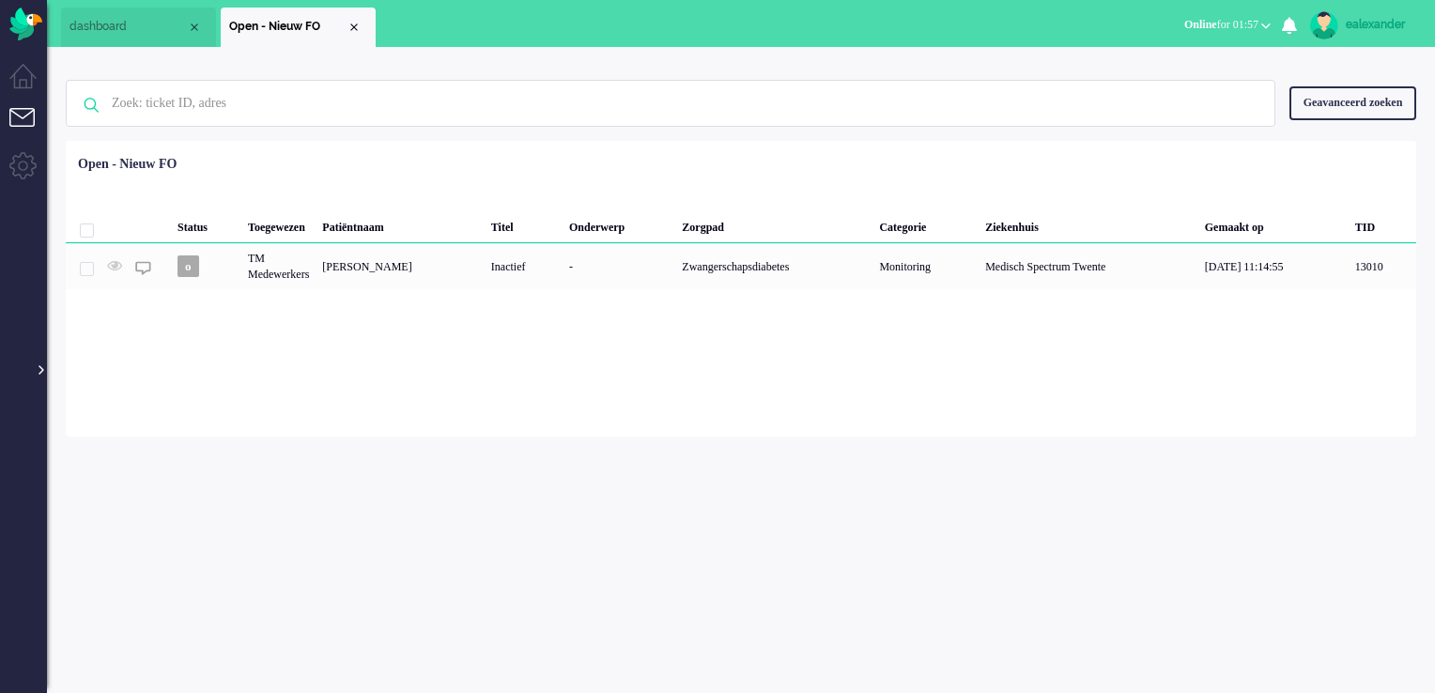
click at [40, 374] on div at bounding box center [39, 361] width 9 height 28
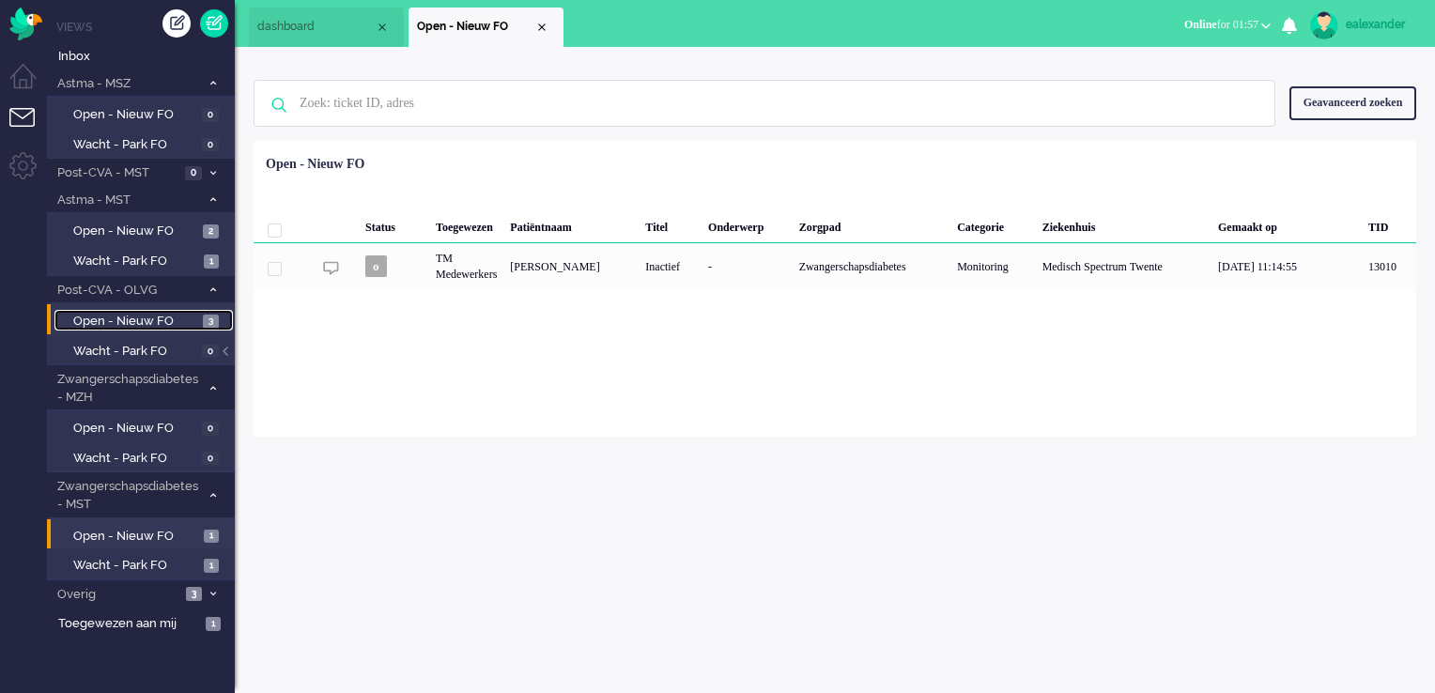
click at [165, 319] on span "Open - Nieuw FO" at bounding box center [135, 322] width 125 height 18
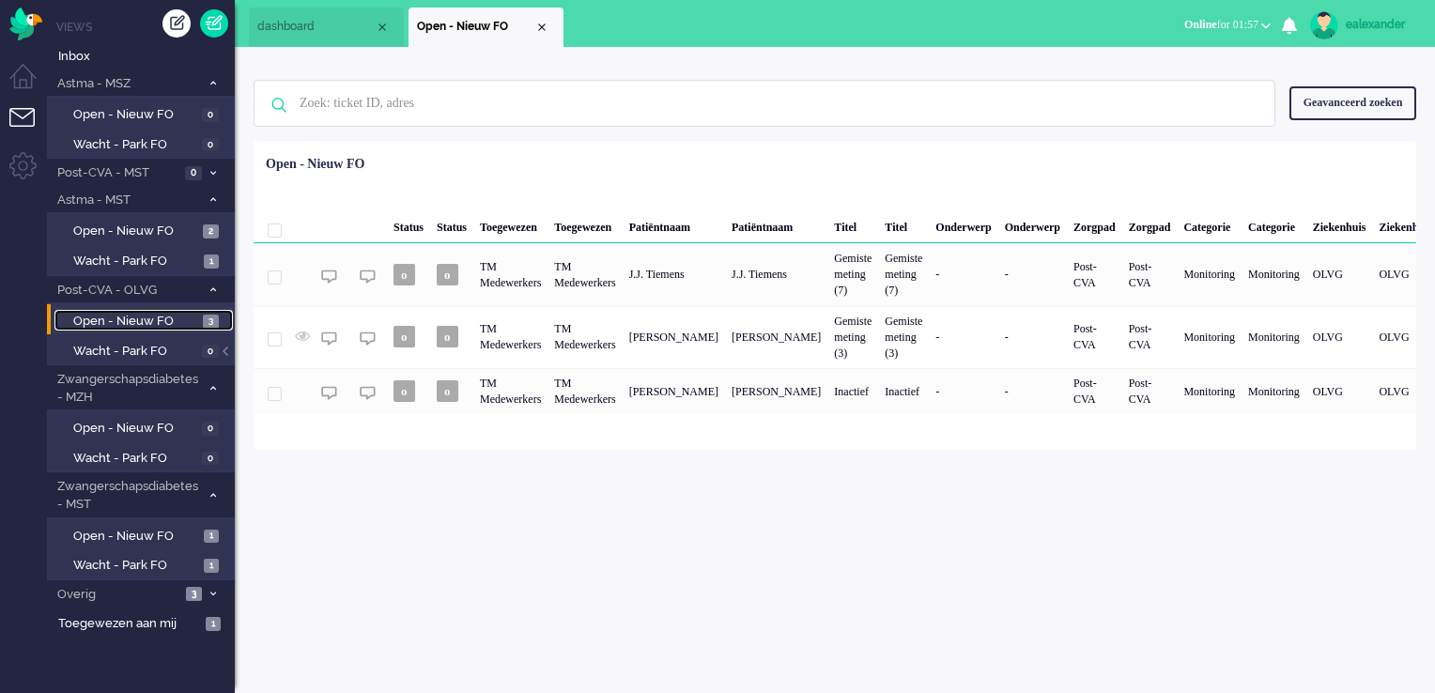
click at [165, 319] on span "Open - Nieuw FO" at bounding box center [135, 322] width 125 height 18
click at [192, 564] on span "Wacht - Park FO" at bounding box center [136, 566] width 126 height 18
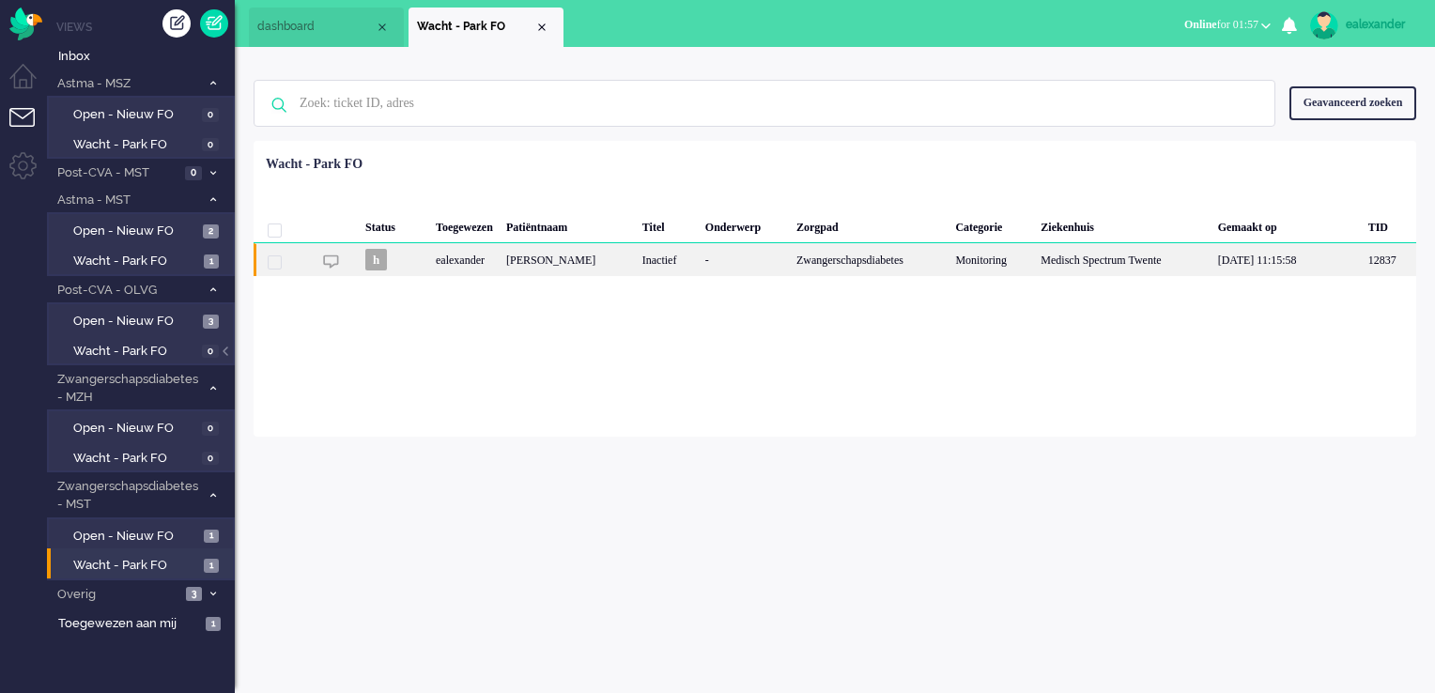
click at [752, 251] on div "-" at bounding box center [744, 259] width 91 height 33
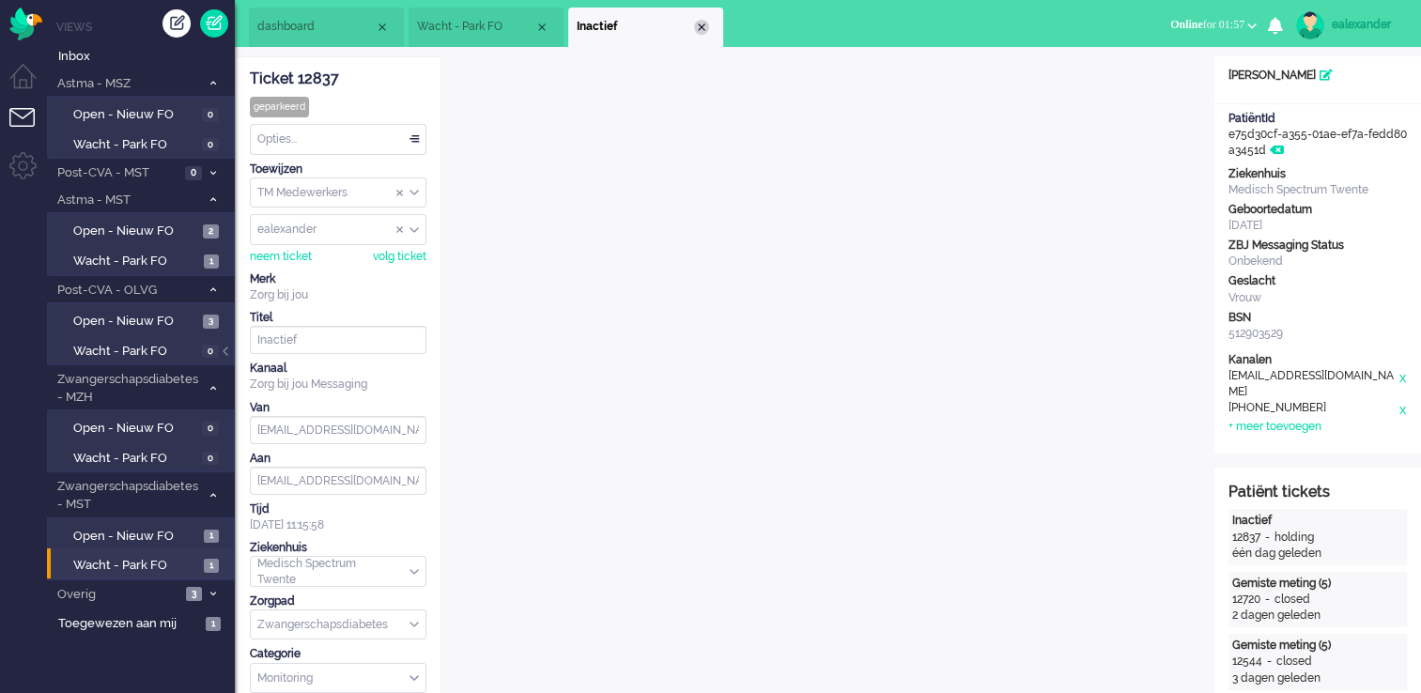
click at [706, 22] on div "Close tab" at bounding box center [701, 27] width 15 height 15
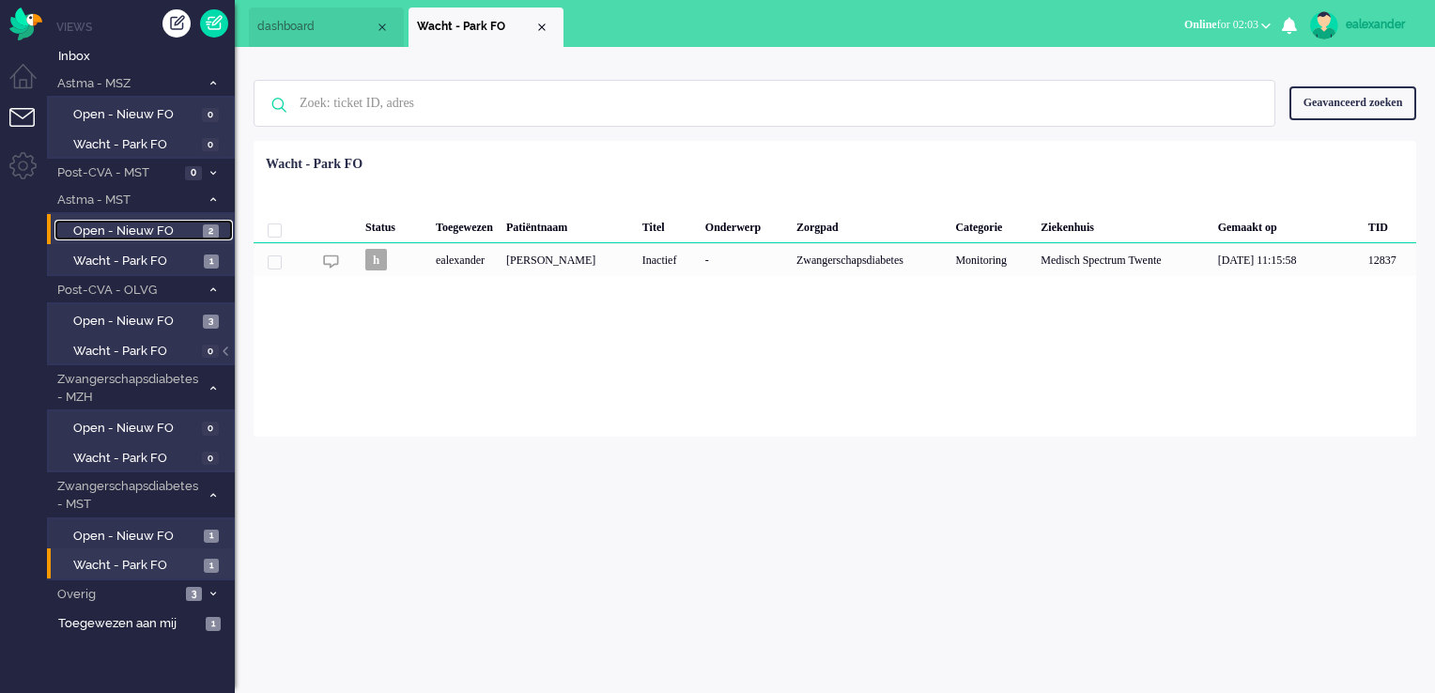
click at [207, 237] on span "2" at bounding box center [211, 231] width 16 height 14
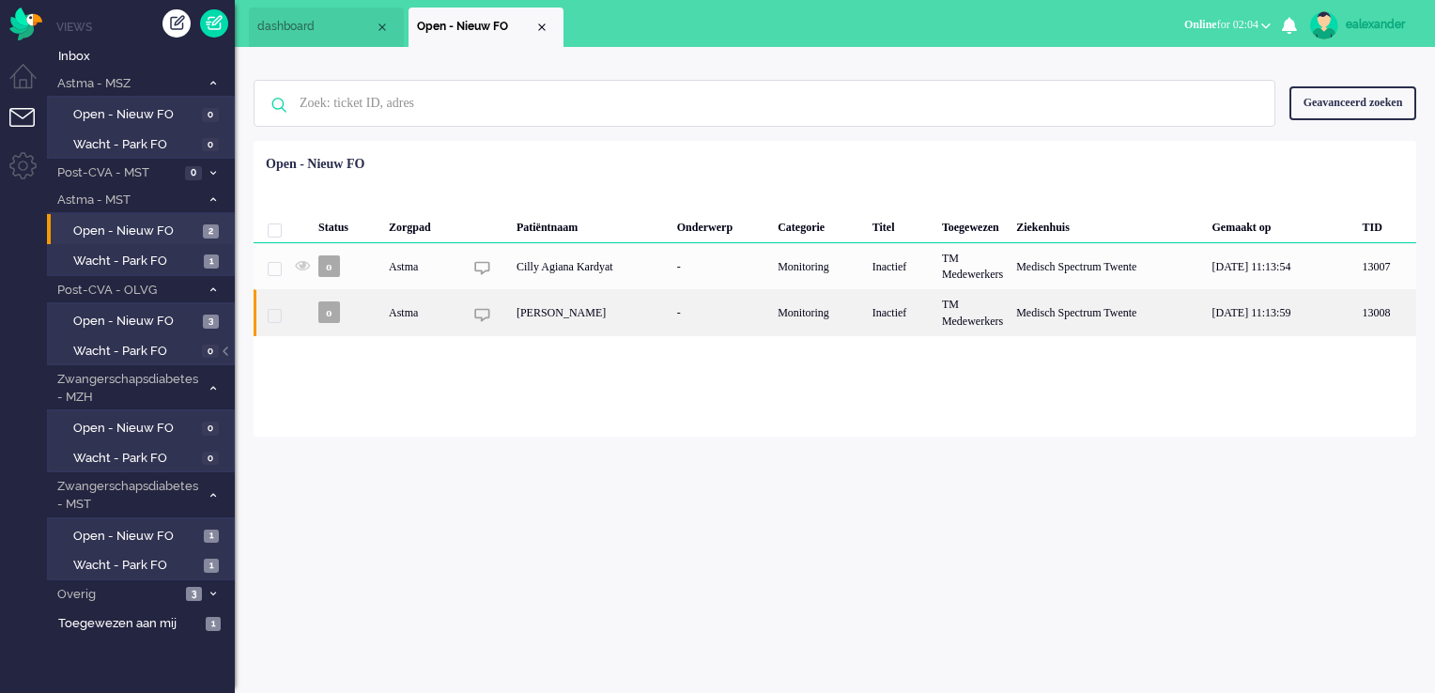
click at [650, 325] on div "[PERSON_NAME]" at bounding box center [590, 312] width 161 height 46
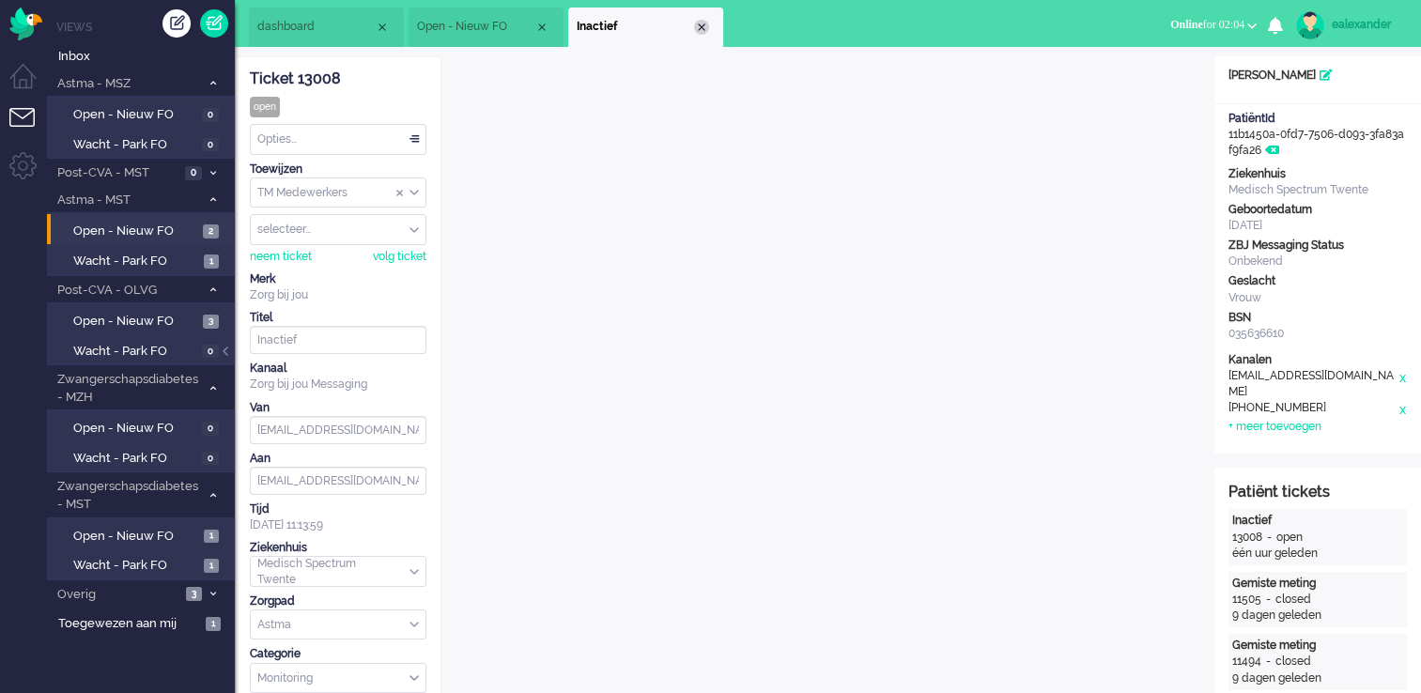
click at [706, 24] on div "Close tab" at bounding box center [701, 27] width 15 height 15
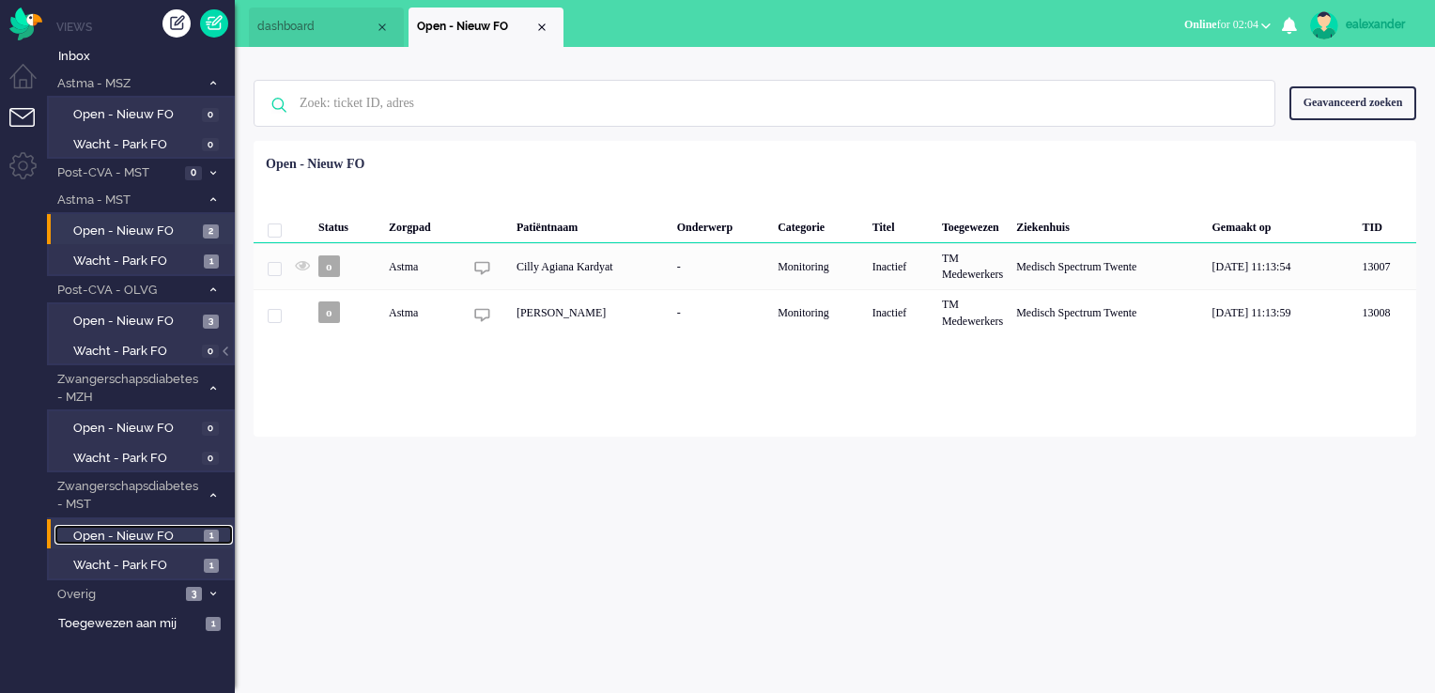
click at [179, 534] on span "Open - Nieuw FO" at bounding box center [136, 537] width 126 height 18
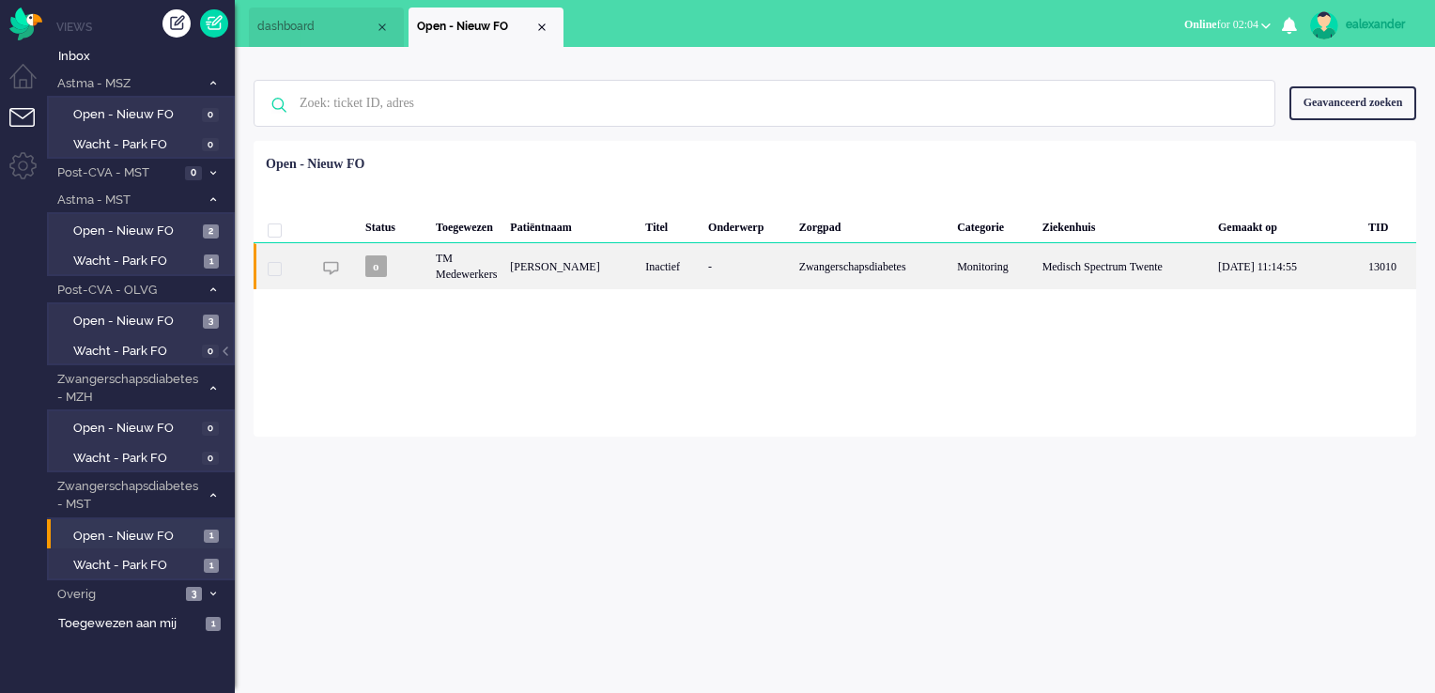
click at [639, 270] on div "[PERSON_NAME]" at bounding box center [570, 266] width 135 height 46
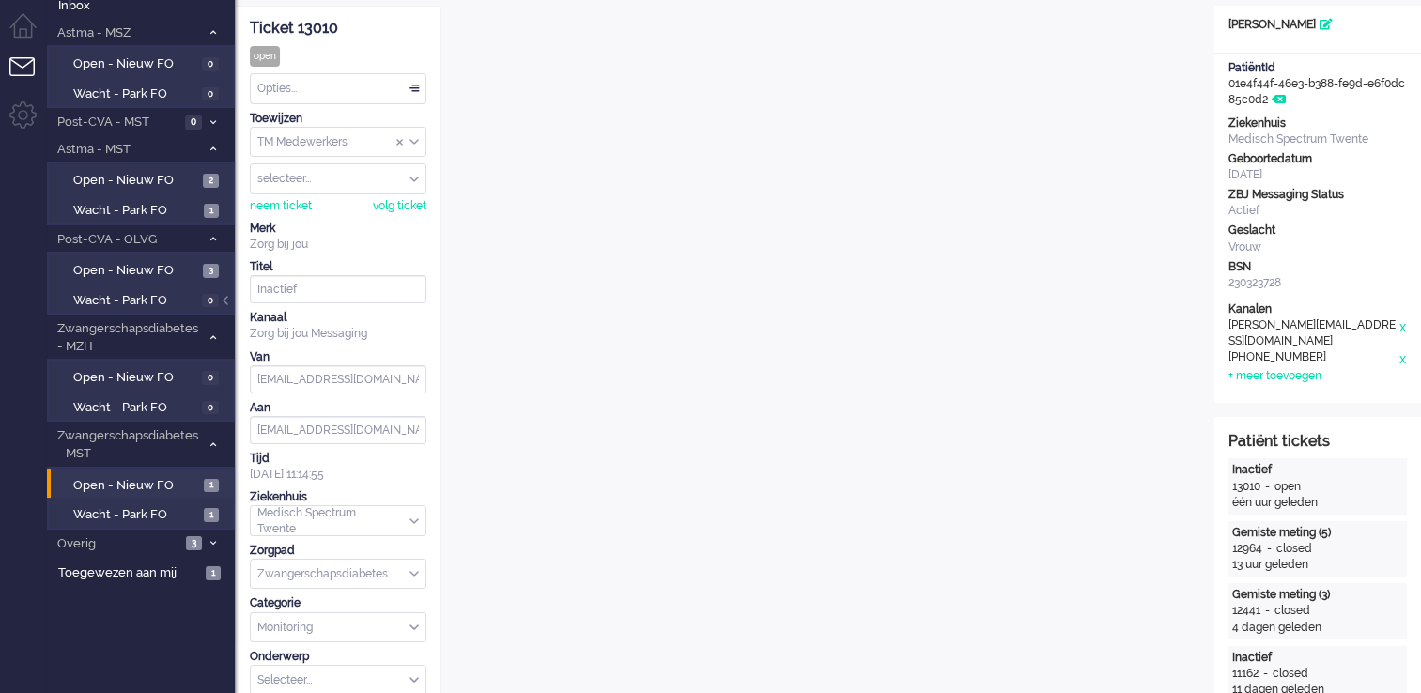
scroll to position [94, 0]
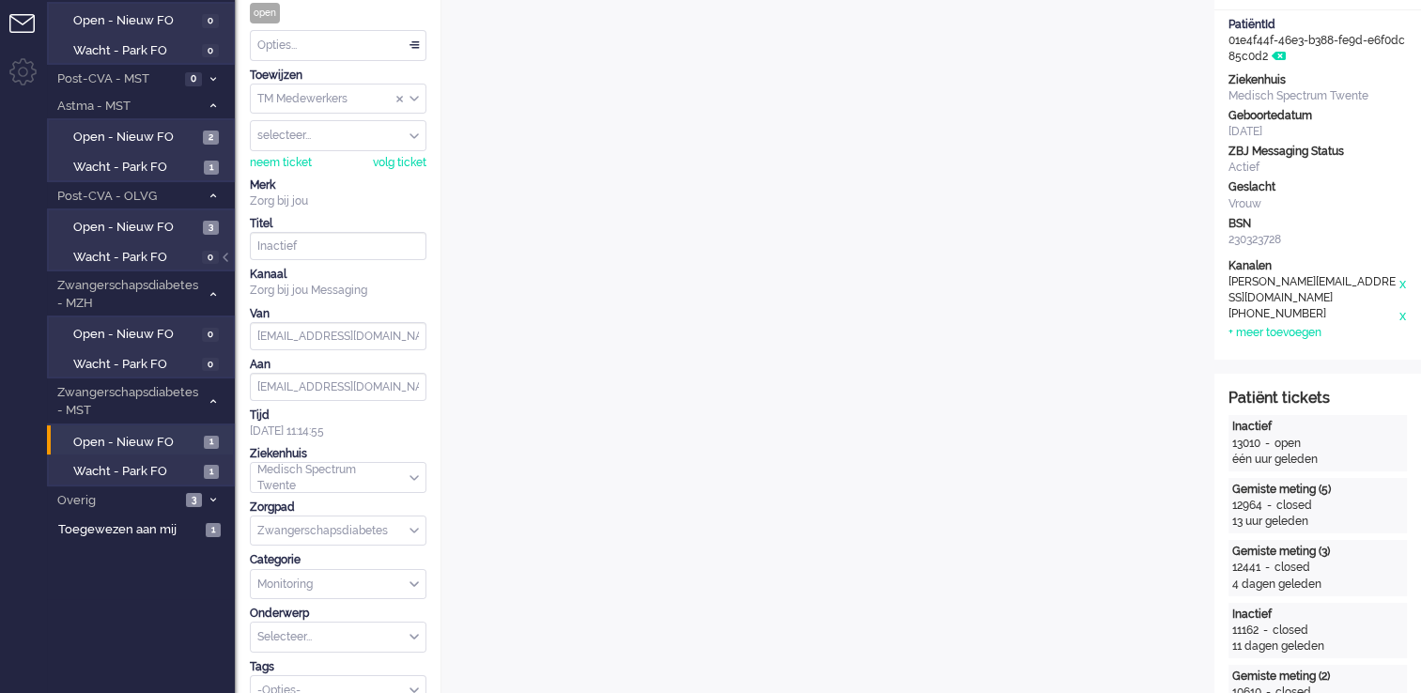
drag, startPoint x: 230, startPoint y: 261, endPoint x: 249, endPoint y: 265, distance: 19.2
click at [230, 261] on div at bounding box center [227, 267] width 9 height 28
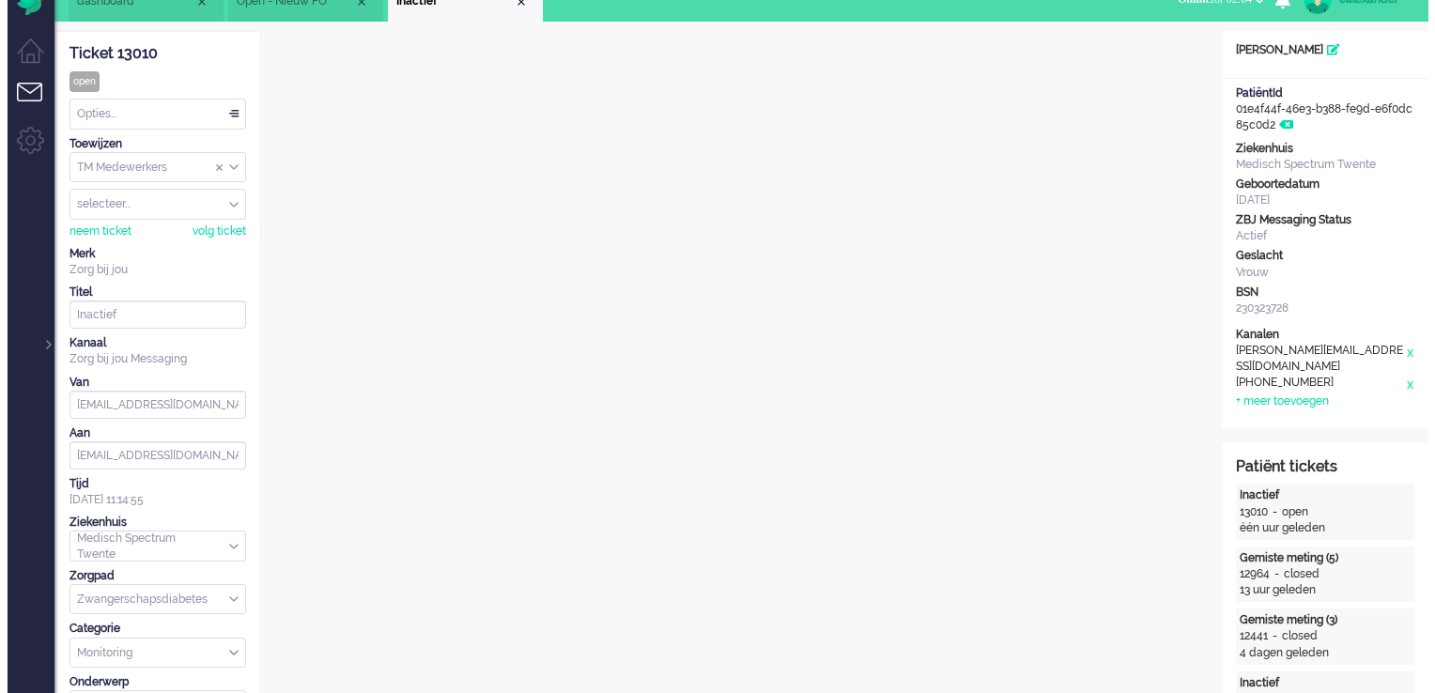
scroll to position [0, 0]
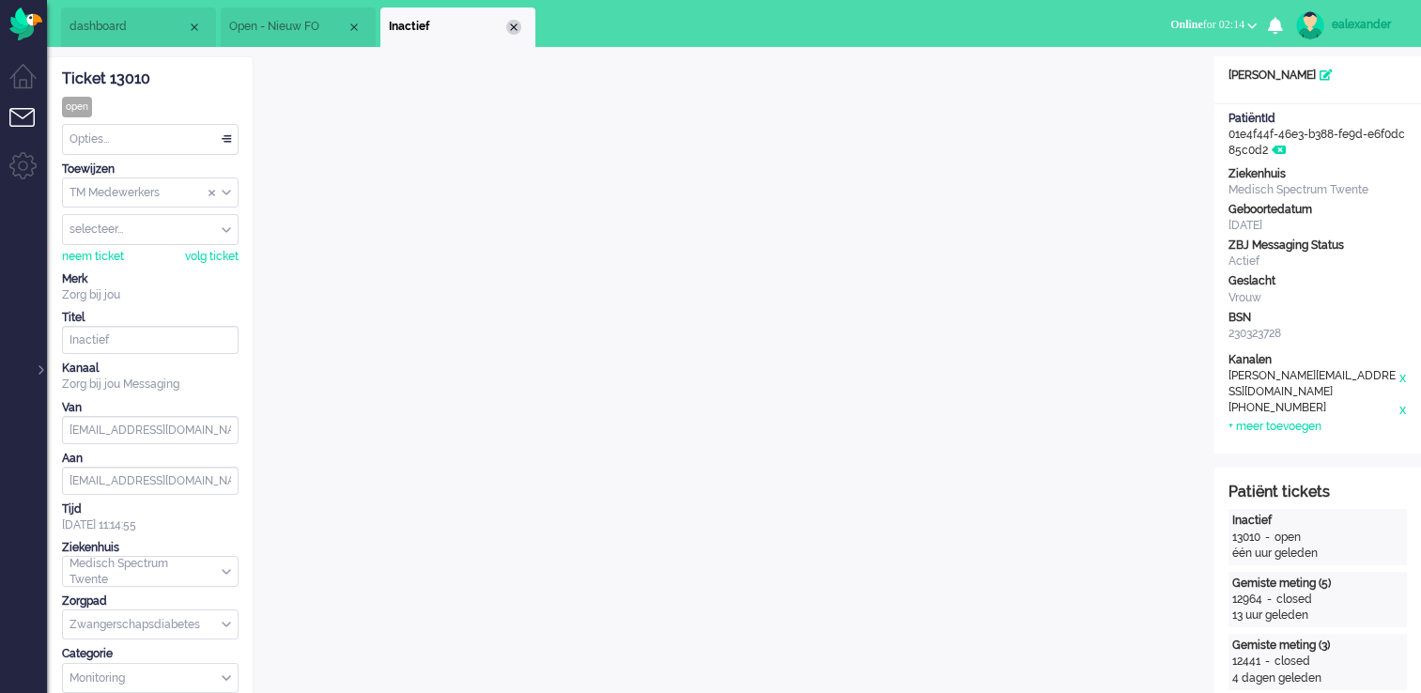
drag, startPoint x: 533, startPoint y: 30, endPoint x: 511, endPoint y: 27, distance: 22.7
click at [533, 30] on li "Inactief" at bounding box center [457, 27] width 155 height 39
click at [506, 26] on div "Close tab" at bounding box center [513, 27] width 15 height 15
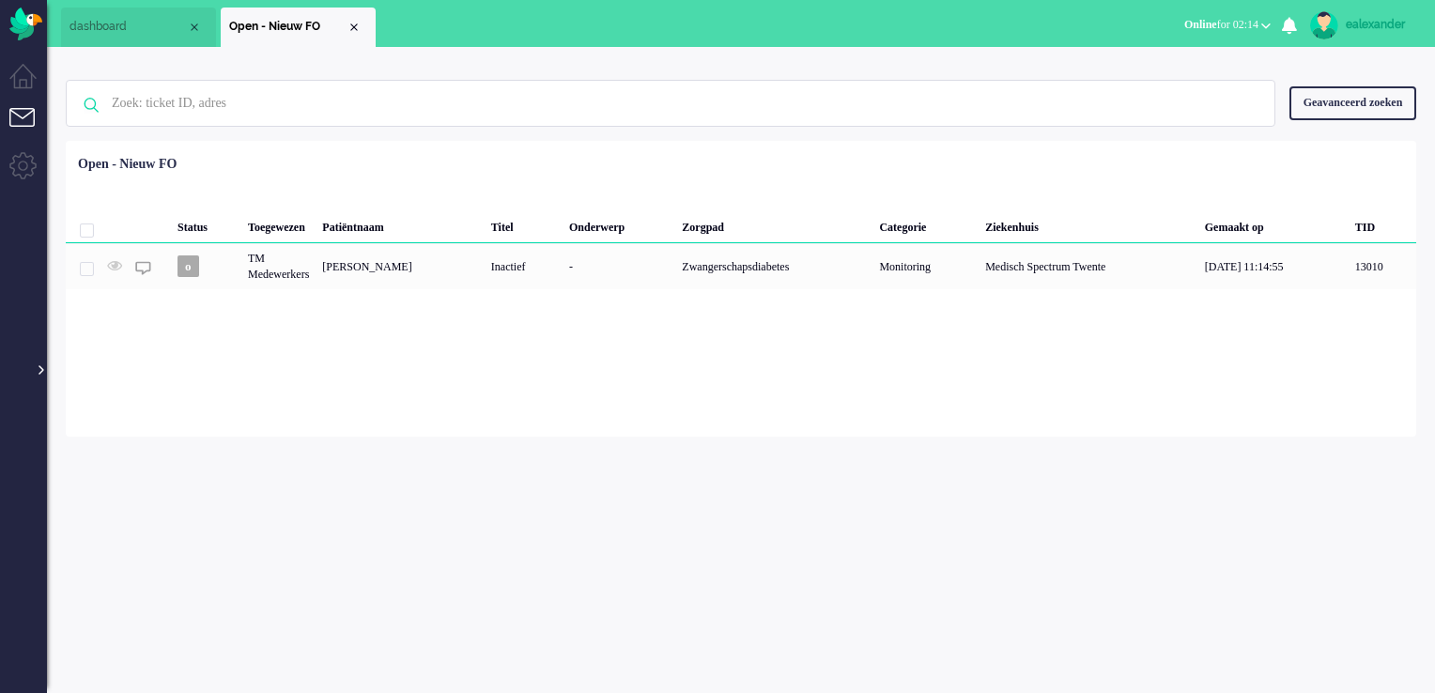
click at [41, 378] on ul "Menu" at bounding box center [23, 346] width 47 height 693
click at [42, 370] on div at bounding box center [39, 361] width 9 height 28
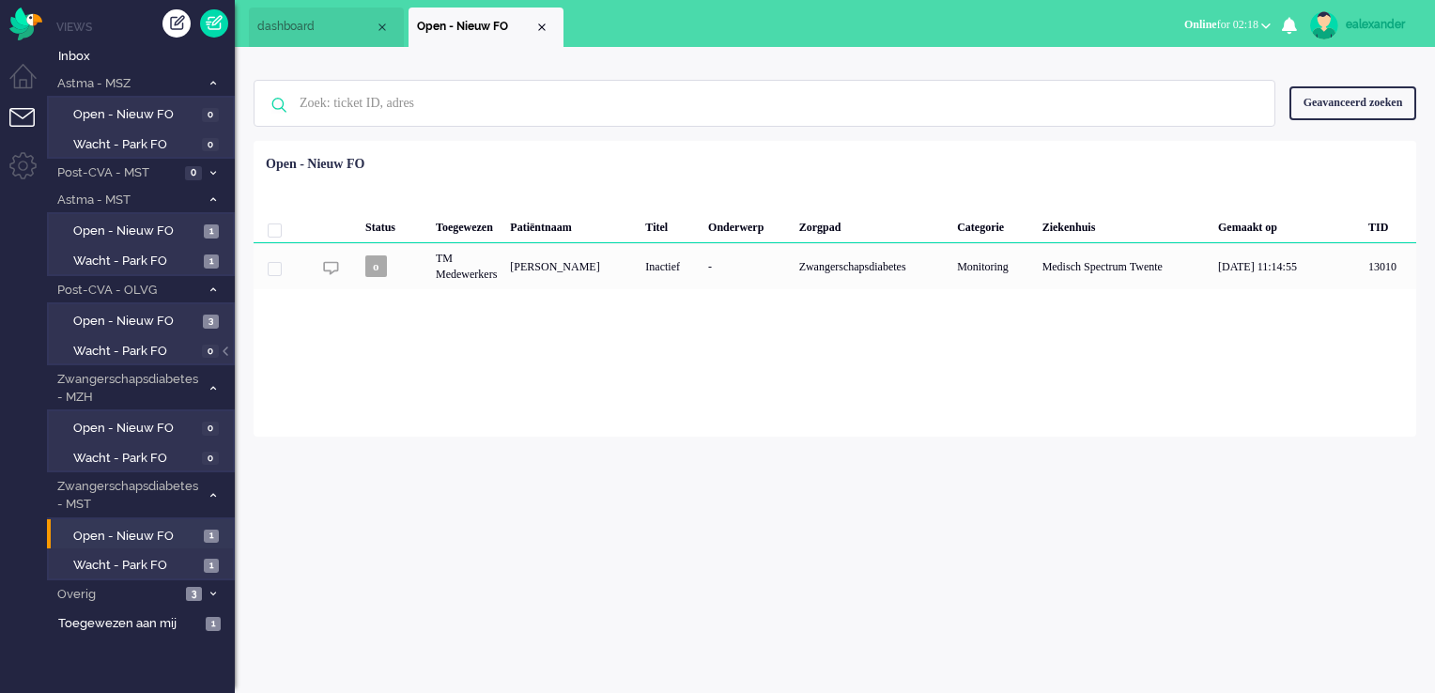
click at [1221, 24] on span "Online for 02:18" at bounding box center [1221, 24] width 74 height 13
click at [1203, 68] on label "Niet beschikbaar" at bounding box center [1193, 63] width 148 height 16
click at [1364, 17] on div "ealexander" at bounding box center [1381, 24] width 70 height 19
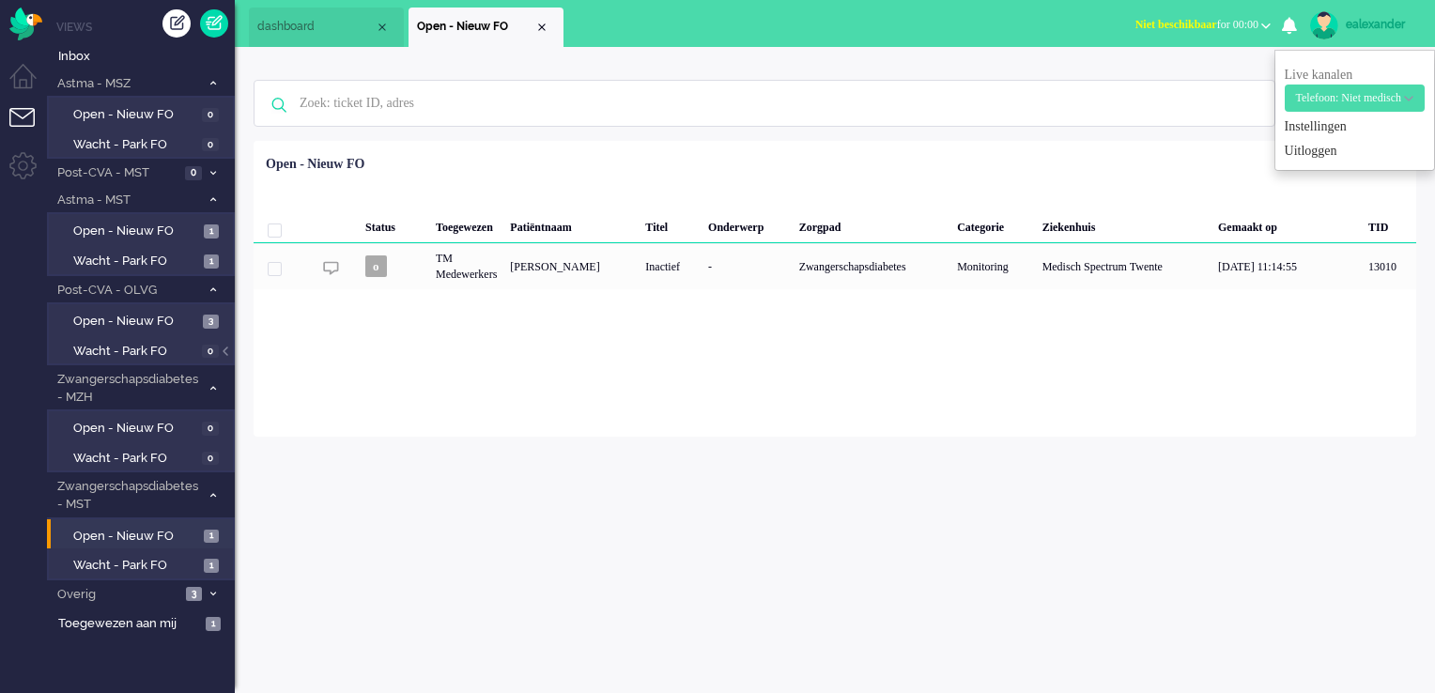
click at [1299, 161] on ul "Live kanalen Telefoon: Medisch Telefoon: Niet medisch Telefoon: Test Telefoon: …" at bounding box center [1354, 110] width 161 height 121
click at [1304, 151] on link "Uitloggen" at bounding box center [1355, 151] width 140 height 19
